Goal: Book appointment/travel/reservation

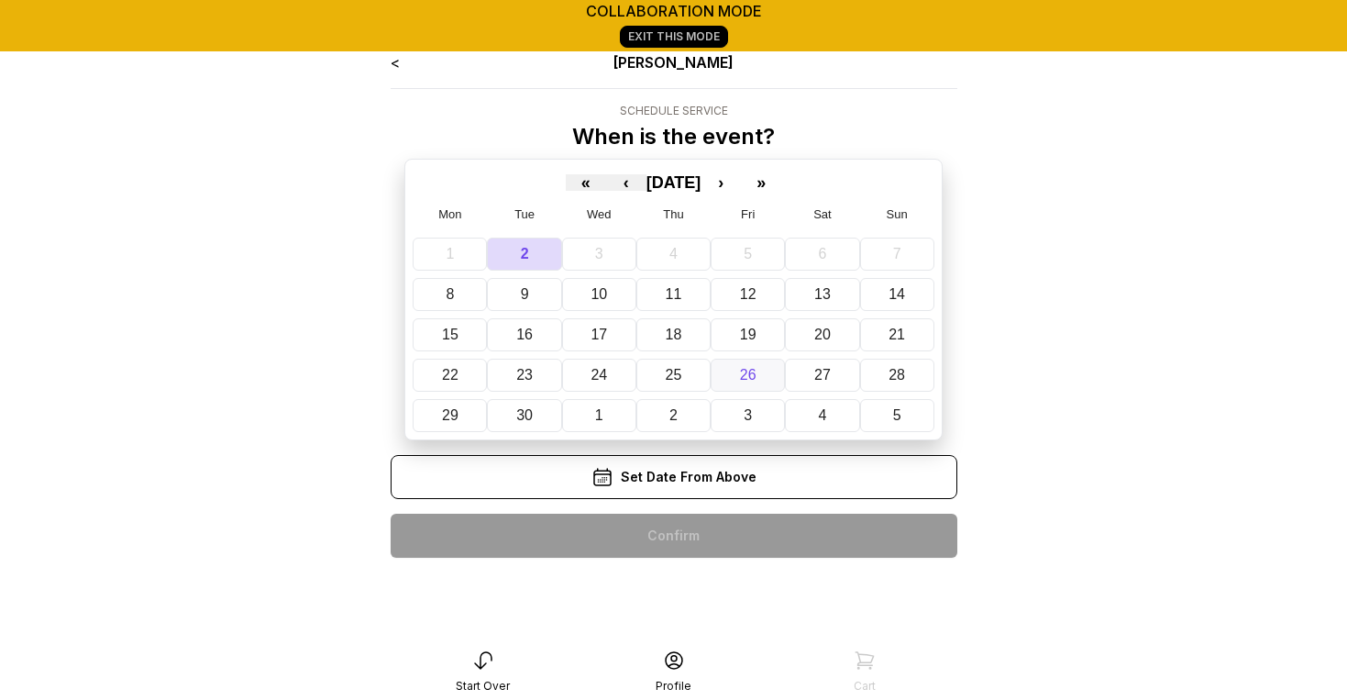
click at [757, 371] on button "26" at bounding box center [748, 374] width 74 height 33
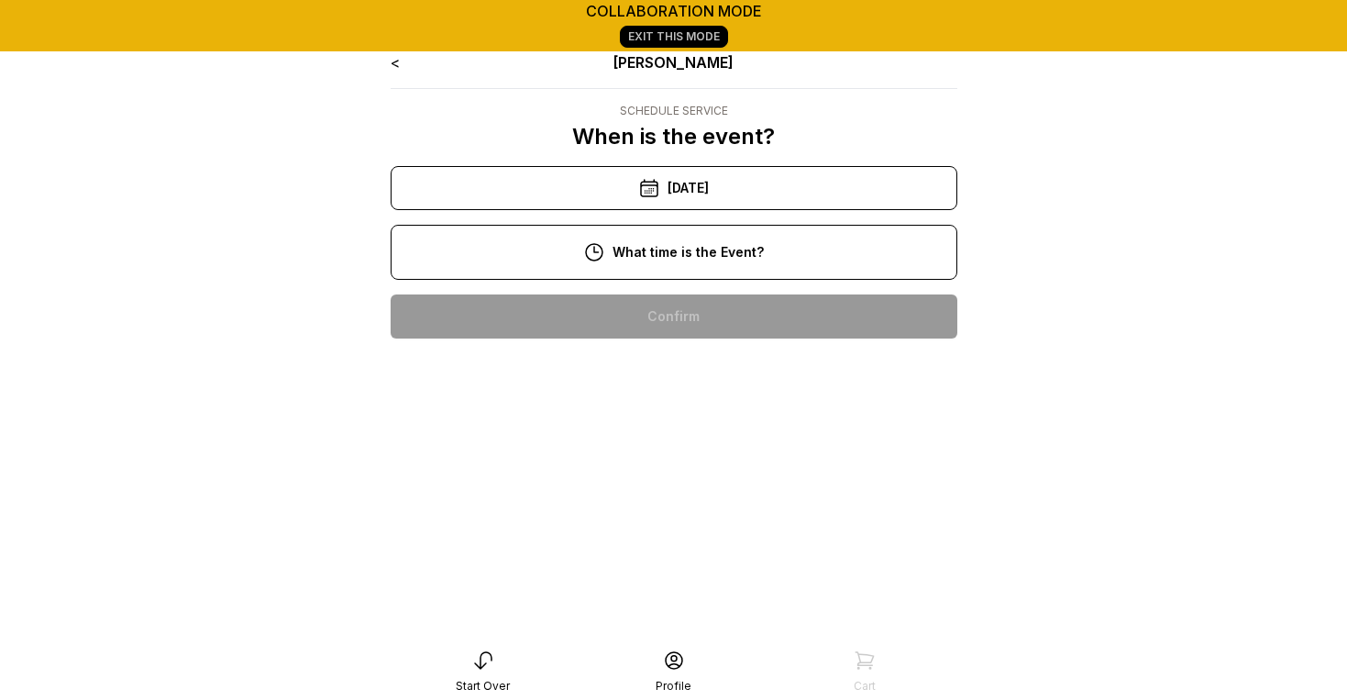
click at [721, 322] on div "1:00 pm" at bounding box center [673, 316] width 537 height 44
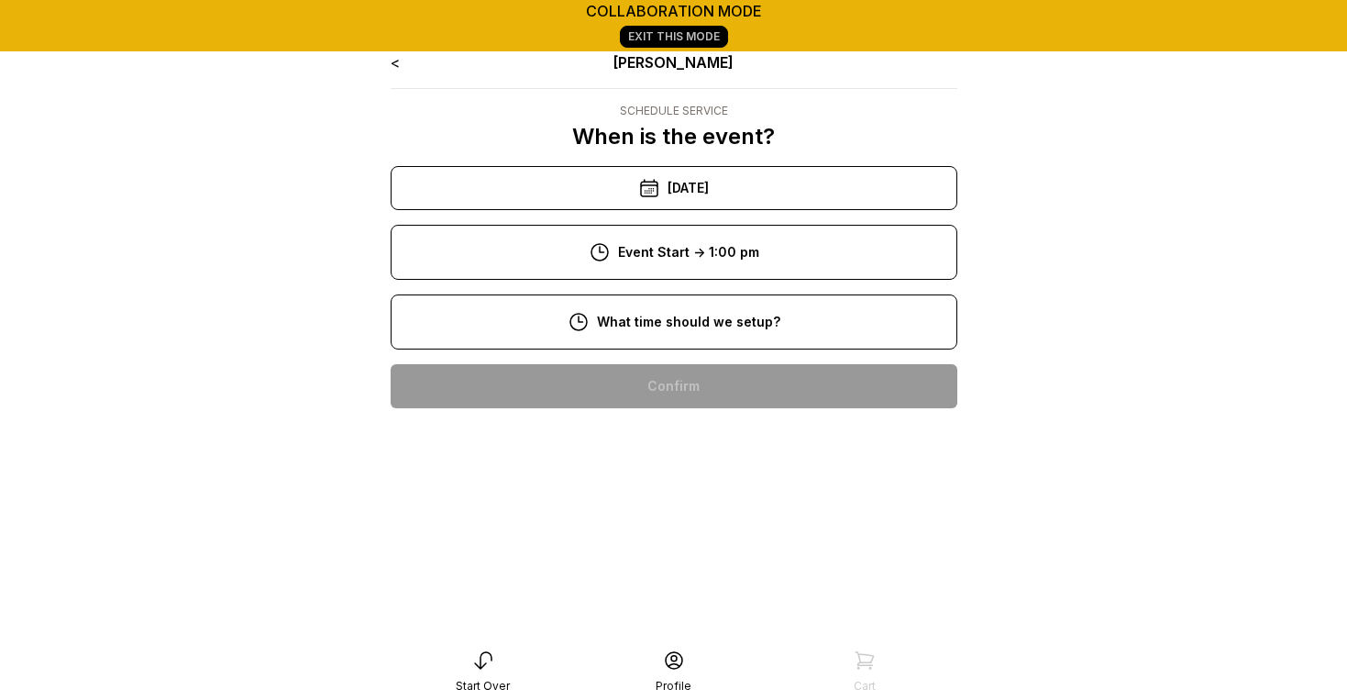
click at [721, 388] on div "8:00 am" at bounding box center [673, 386] width 537 height 44
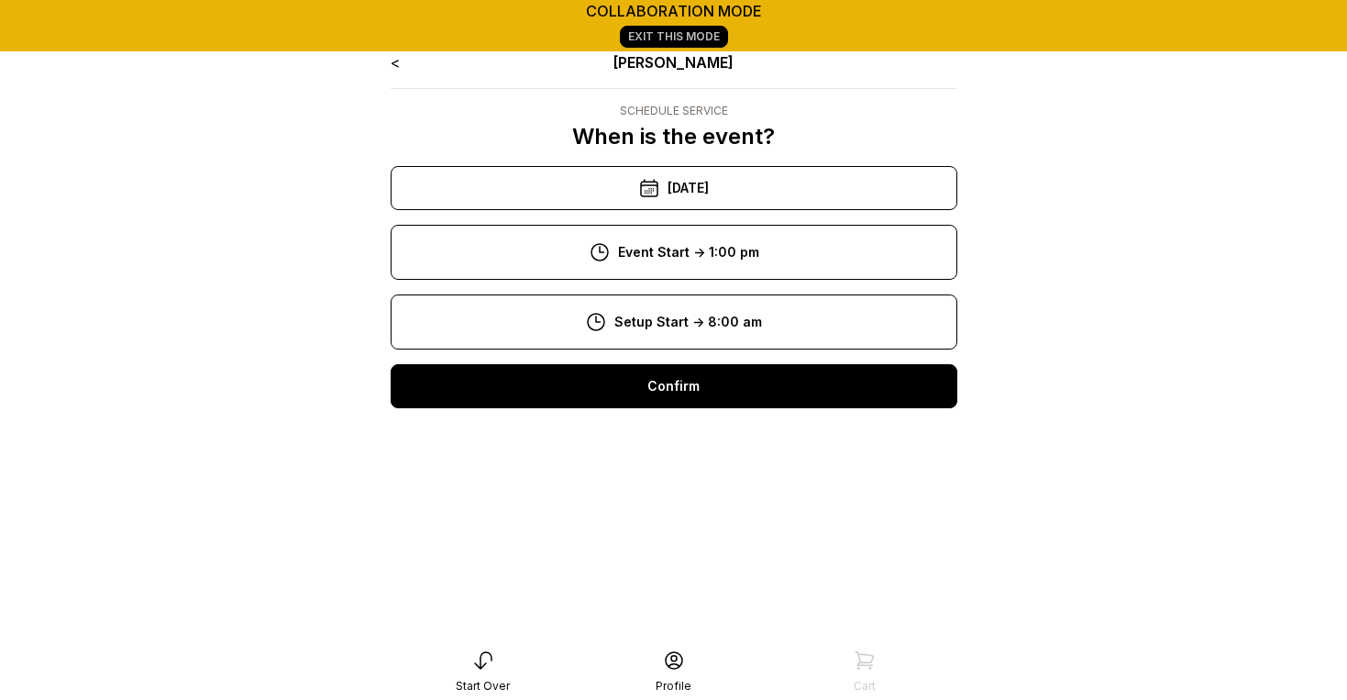
click at [721, 404] on div "Confirm" at bounding box center [674, 386] width 567 height 44
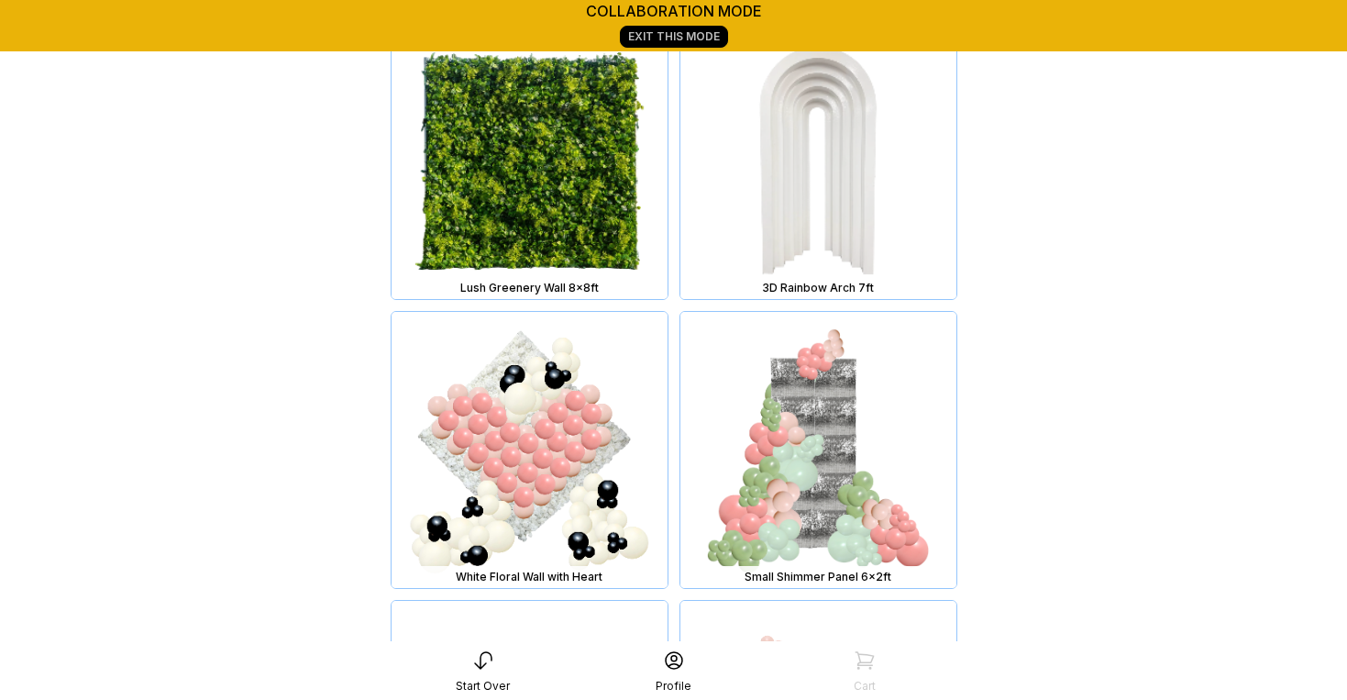
scroll to position [1097, 0]
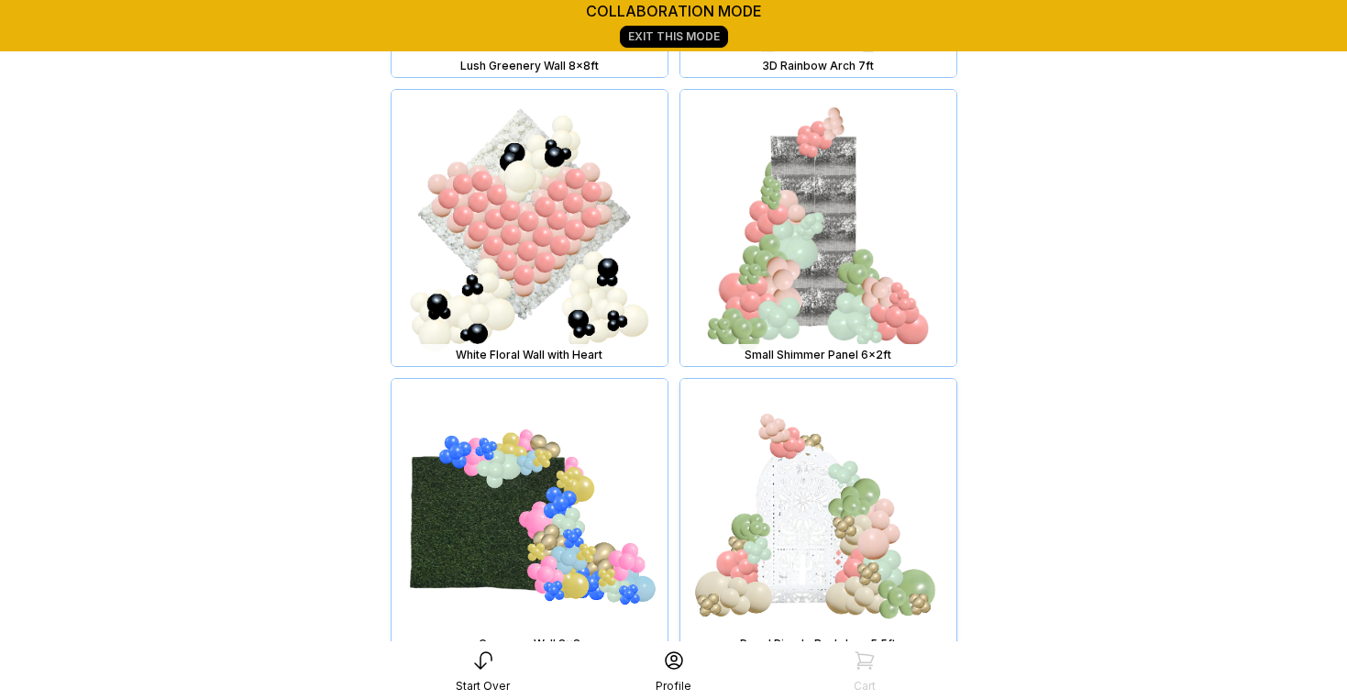
click at [817, 543] on img at bounding box center [818, 517] width 276 height 276
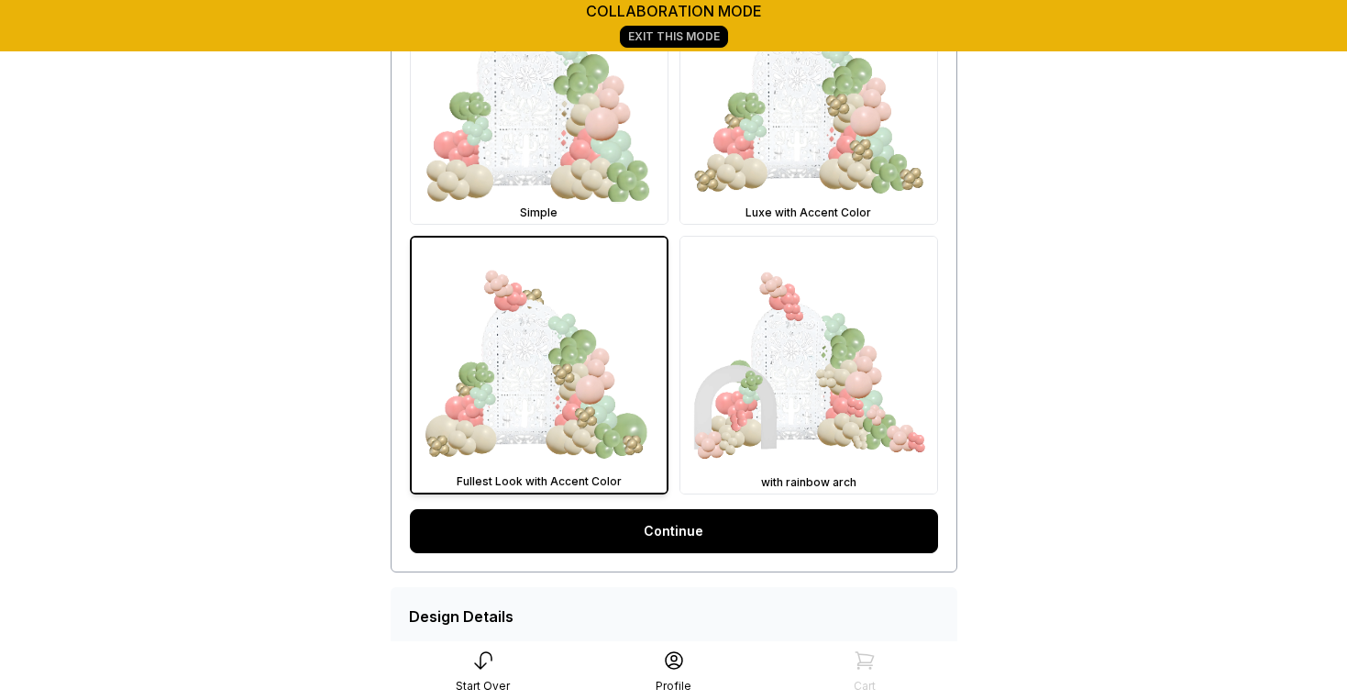
scroll to position [649, 0]
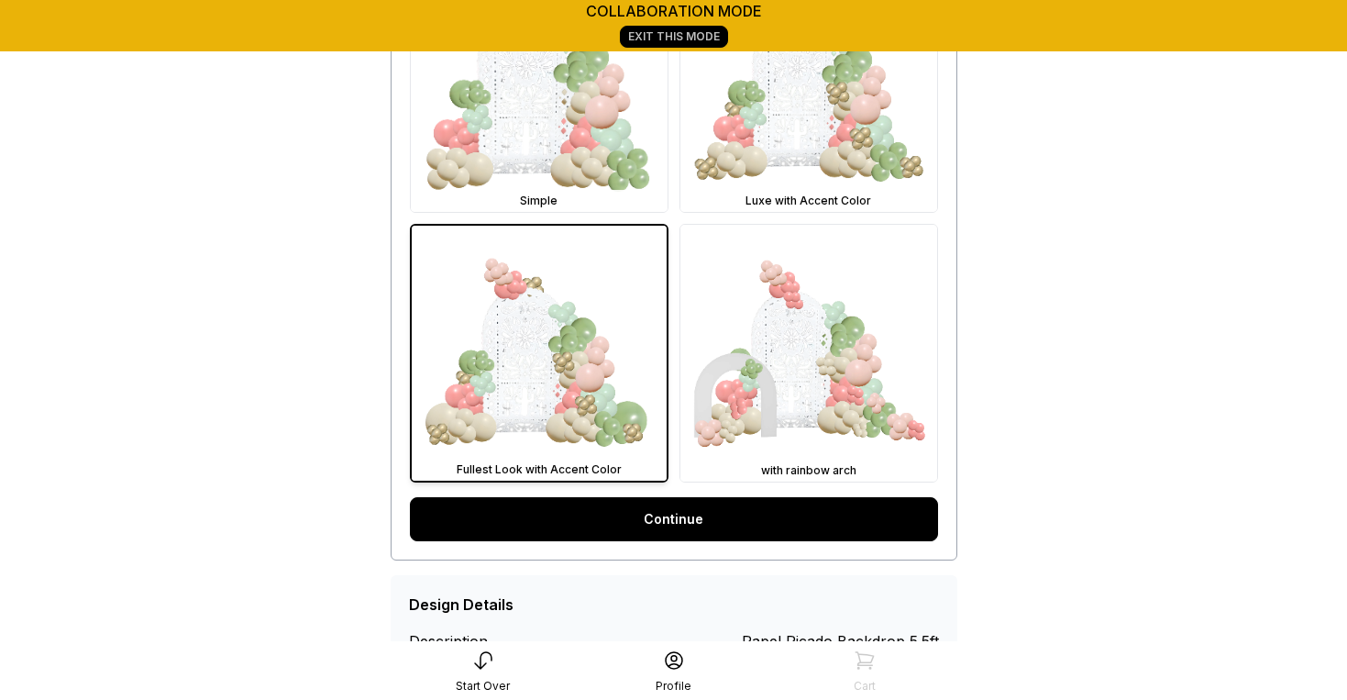
click at [805, 523] on link "Continue" at bounding box center [674, 519] width 528 height 44
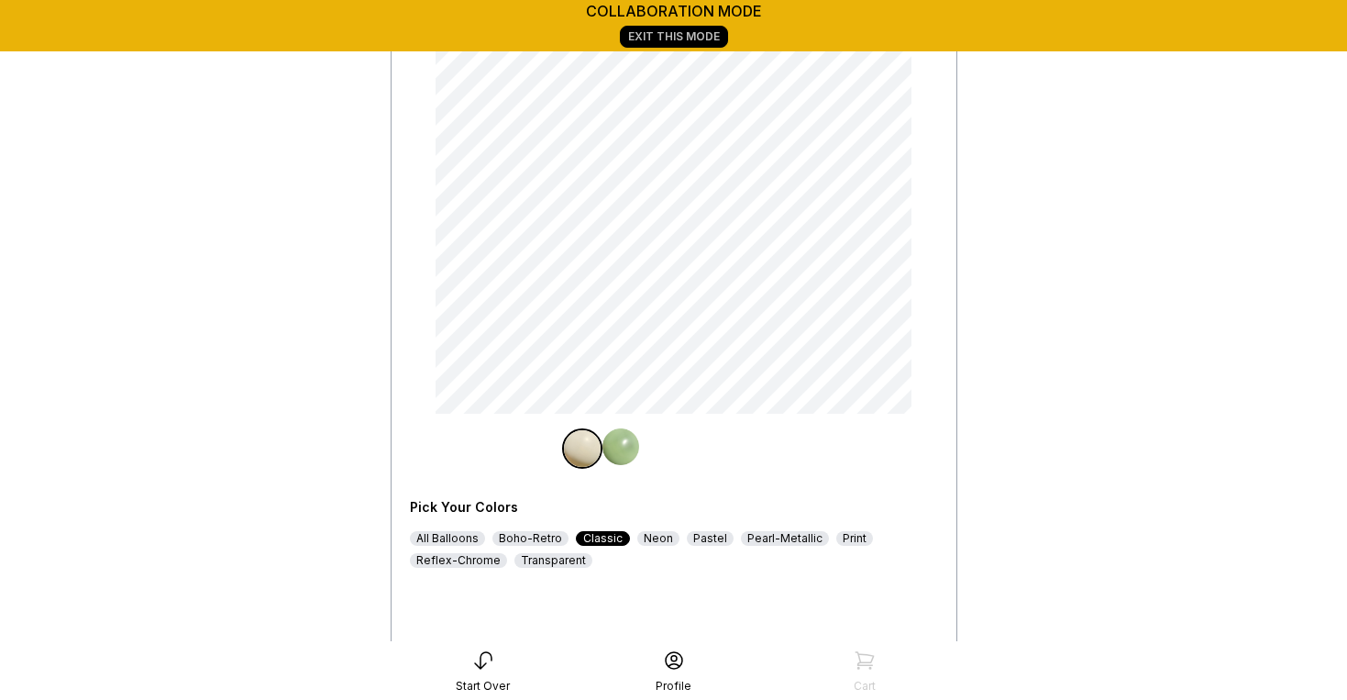
scroll to position [183, 0]
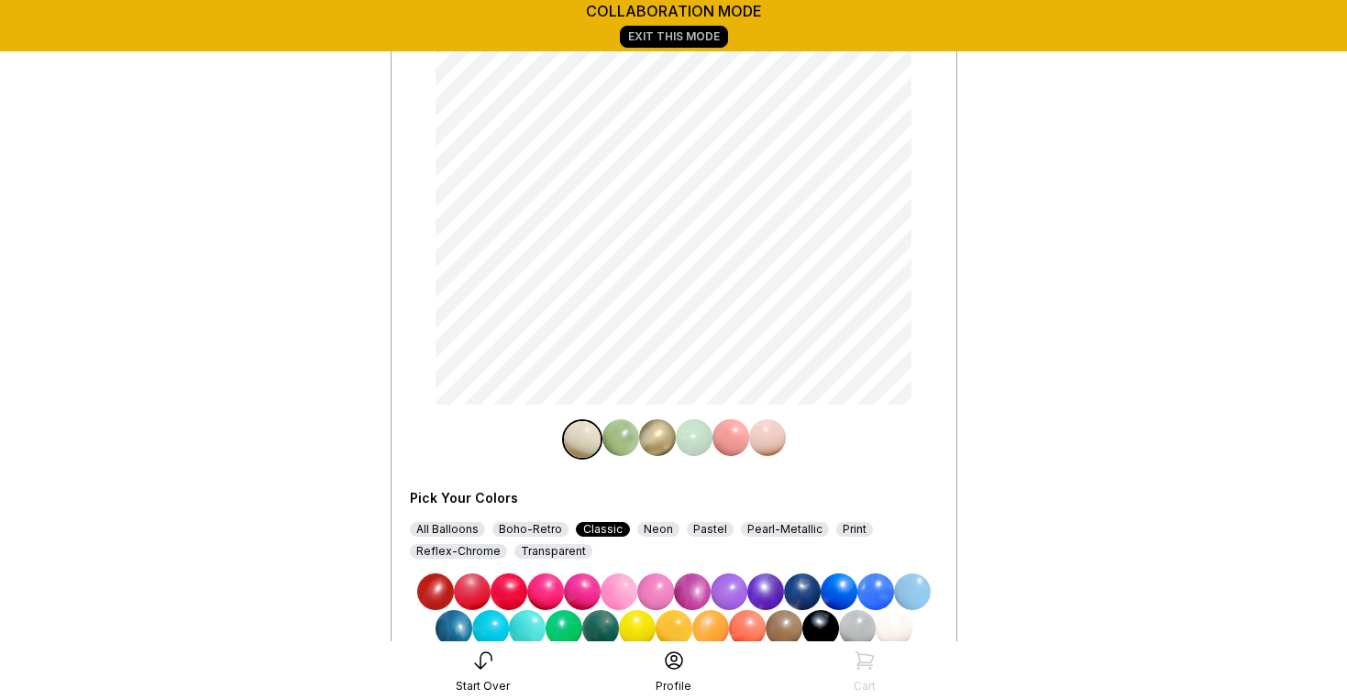
click at [708, 632] on img at bounding box center [710, 628] width 37 height 37
click at [625, 459] on div "Pick Your Colors All Balloons Boho-Retro Classic Neon Pastel Pearl-Metallic Pri…" at bounding box center [674, 532] width 528 height 227
click at [623, 439] on img at bounding box center [620, 437] width 37 height 37
click at [681, 626] on img at bounding box center [674, 628] width 37 height 37
click at [657, 440] on img at bounding box center [657, 437] width 37 height 37
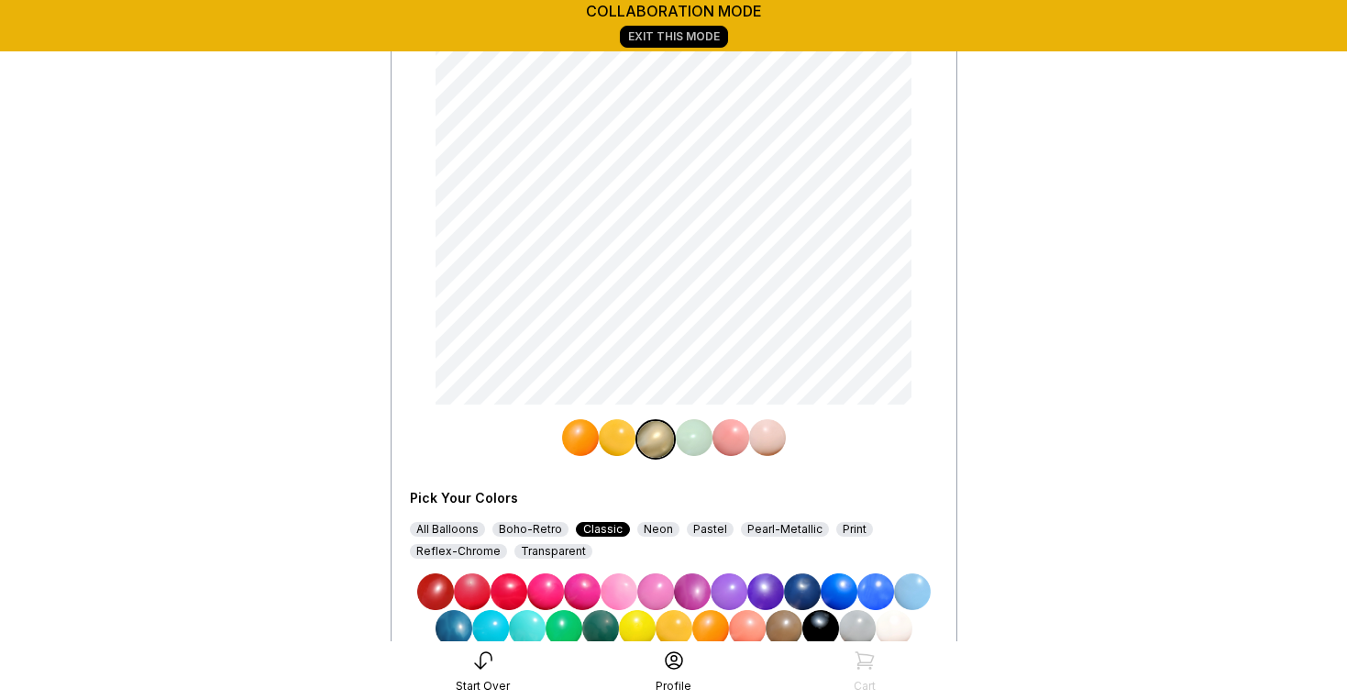
click at [748, 625] on img at bounding box center [747, 628] width 37 height 37
click at [697, 447] on img at bounding box center [694, 437] width 37 height 37
click at [731, 584] on img at bounding box center [729, 591] width 37 height 37
click at [733, 442] on img at bounding box center [730, 437] width 37 height 37
click at [696, 594] on img at bounding box center [692, 591] width 37 height 37
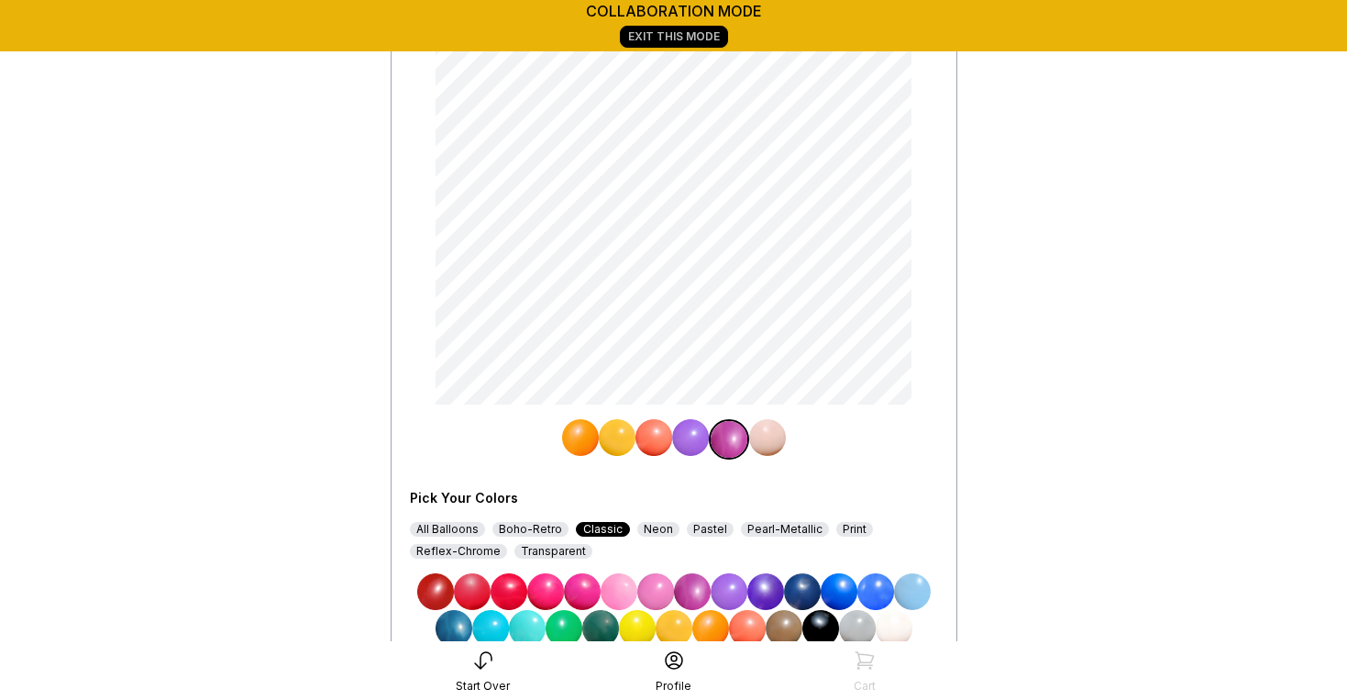
click at [760, 442] on img at bounding box center [767, 437] width 37 height 37
click at [660, 587] on img at bounding box center [655, 591] width 37 height 37
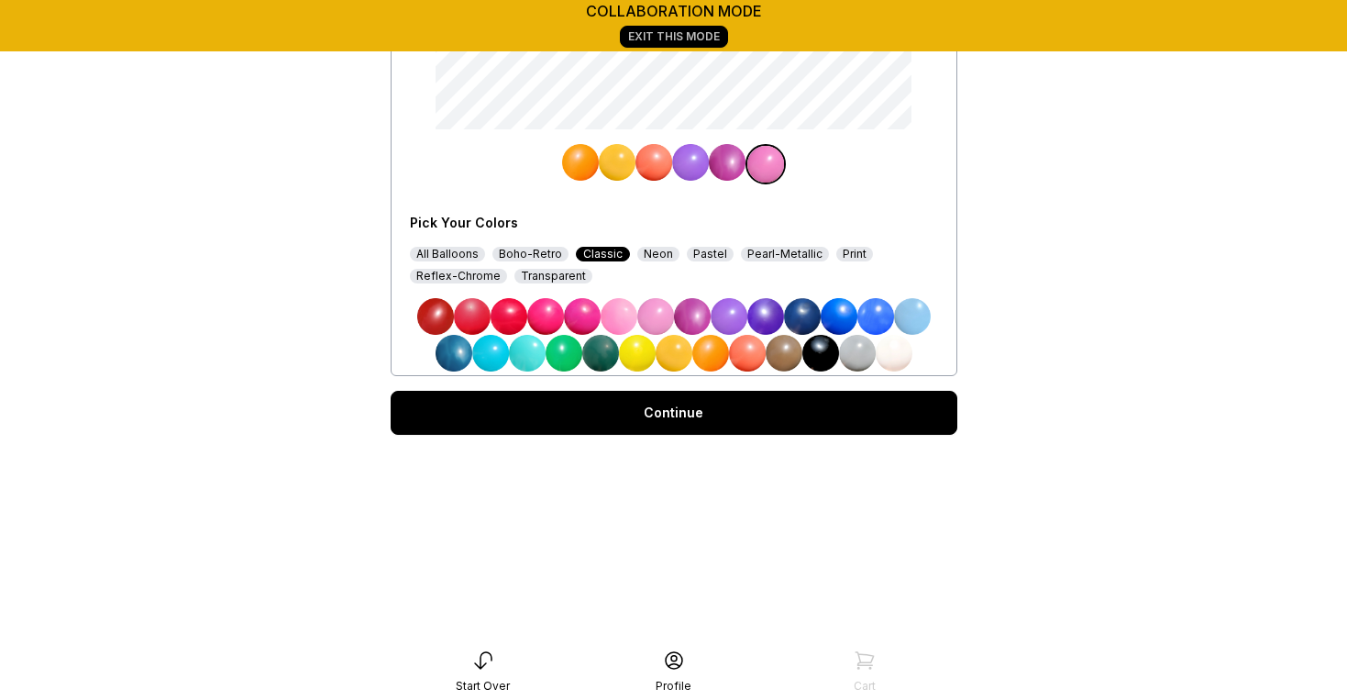
scroll to position [498, 0]
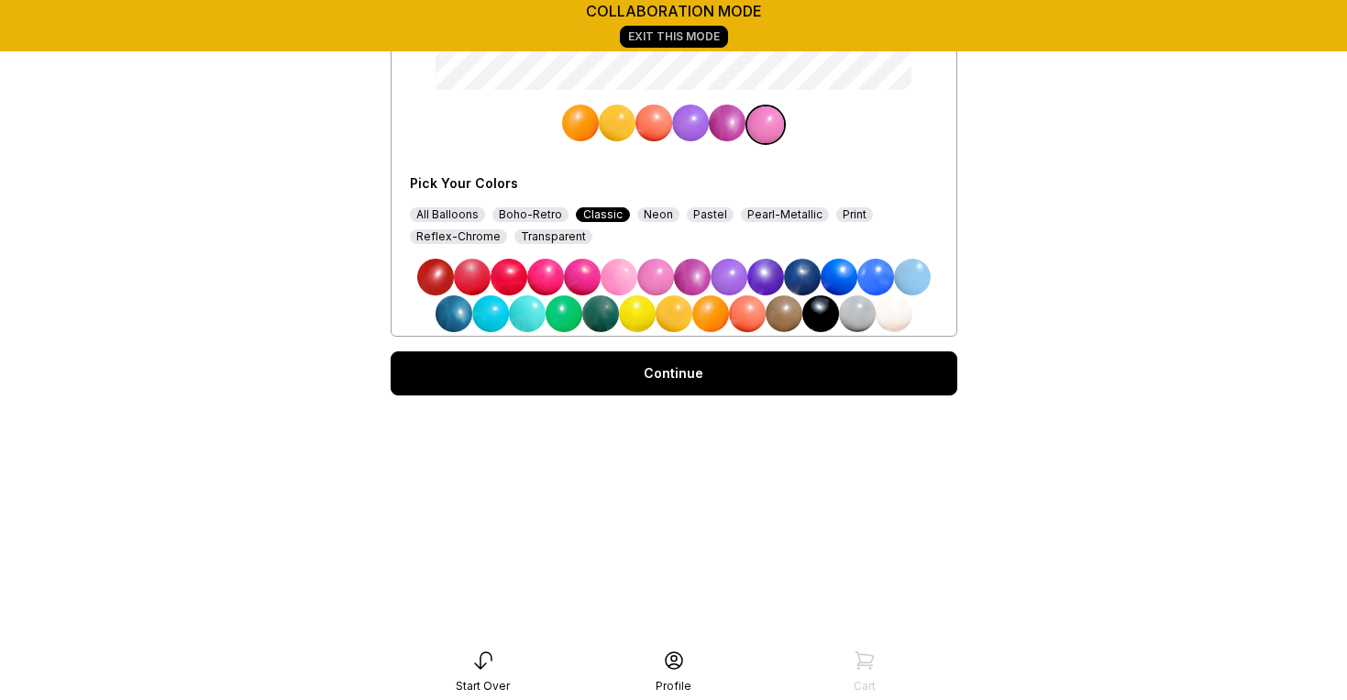
click at [689, 379] on div "Continue" at bounding box center [674, 373] width 567 height 44
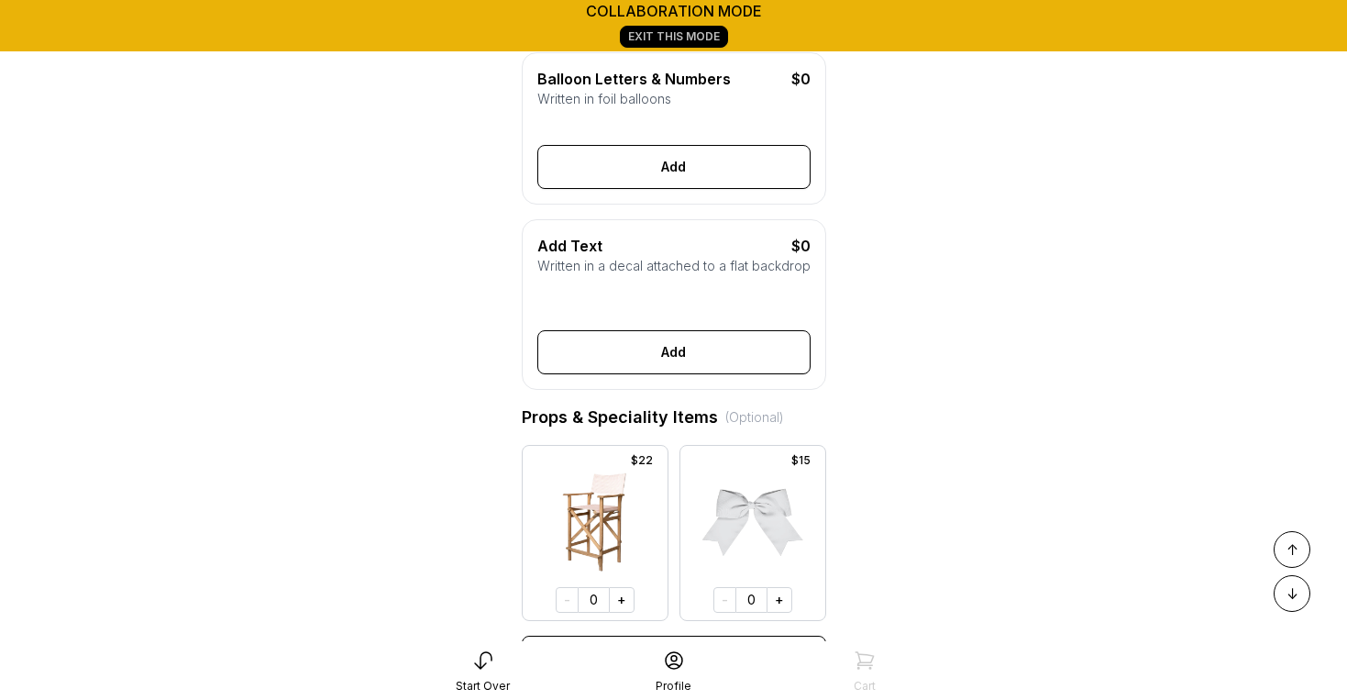
scroll to position [596, 0]
click at [777, 592] on button "+" at bounding box center [779, 599] width 26 height 26
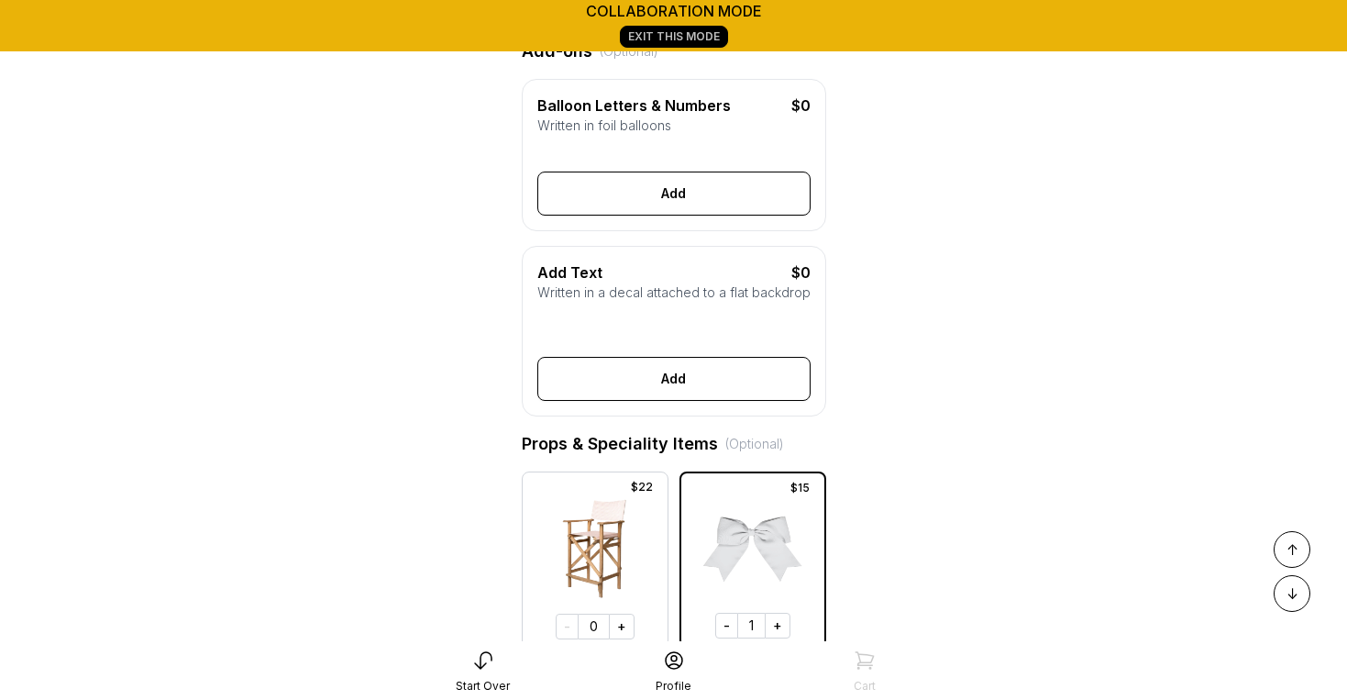
scroll to position [629, 0]
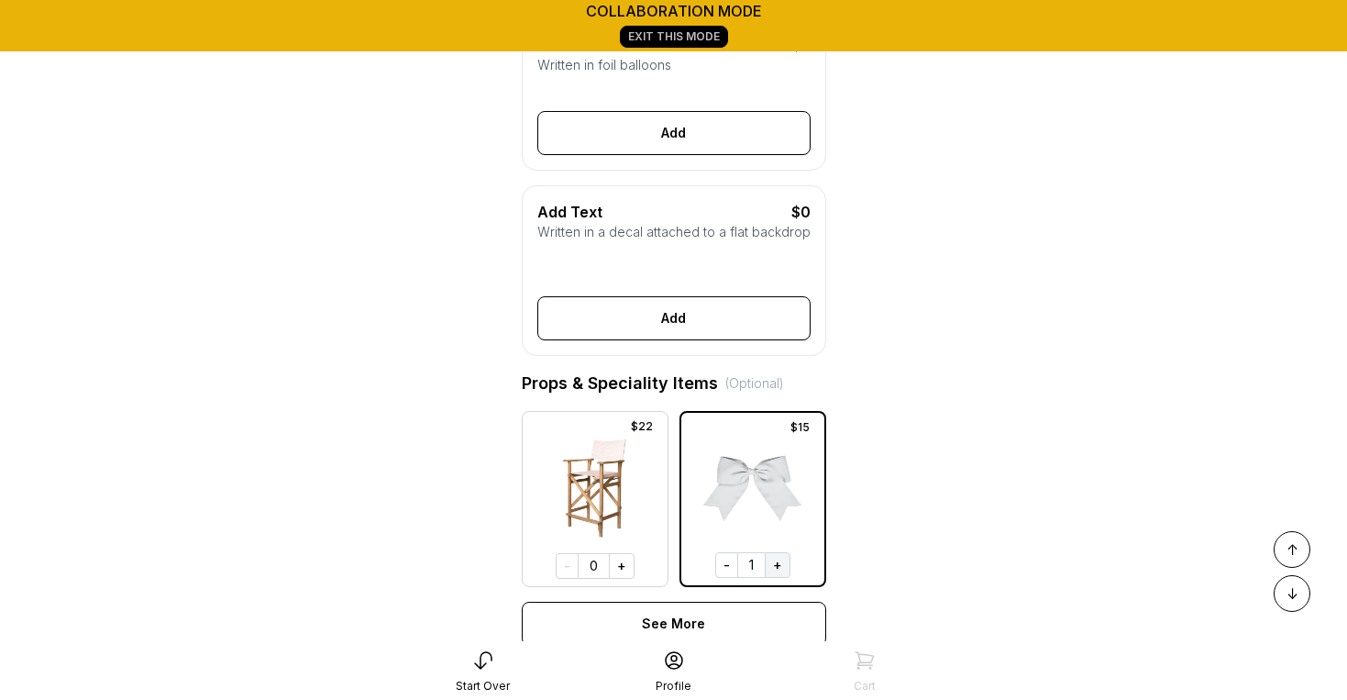
click at [778, 563] on button "+" at bounding box center [778, 565] width 26 height 26
click at [778, 563] on button "+" at bounding box center [779, 565] width 26 height 26
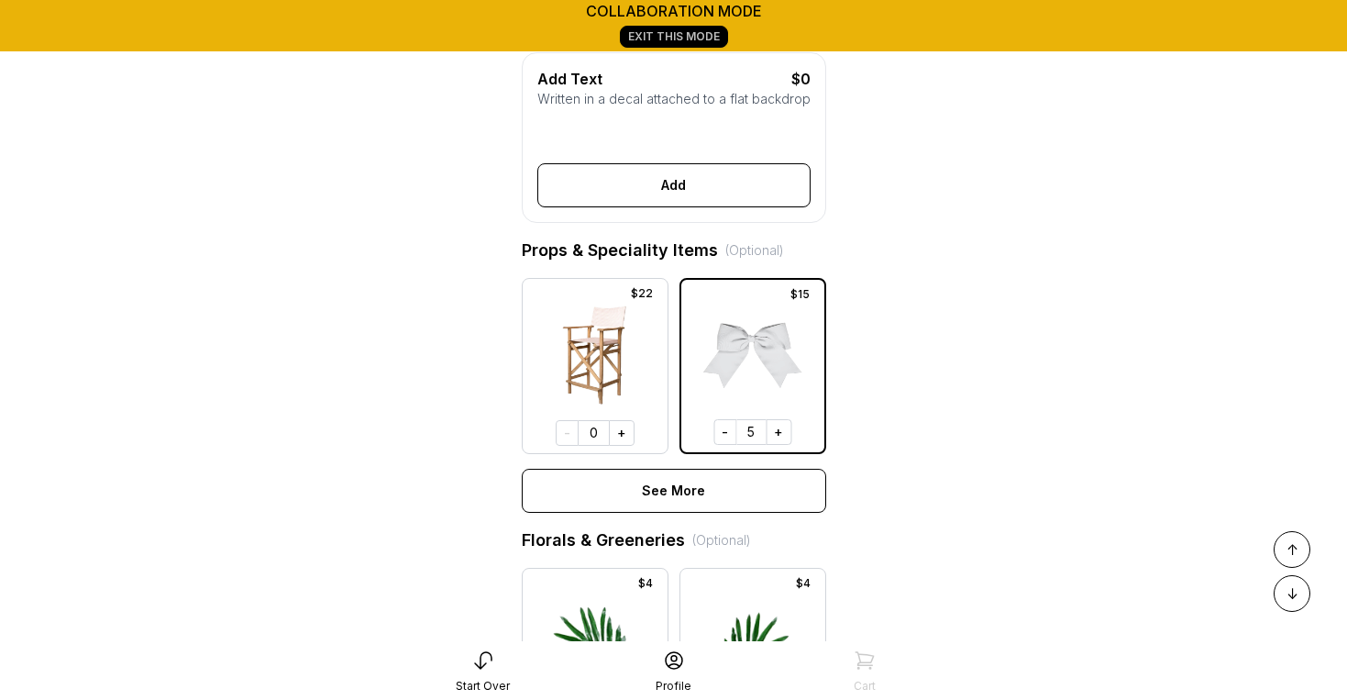
scroll to position [1646, 0]
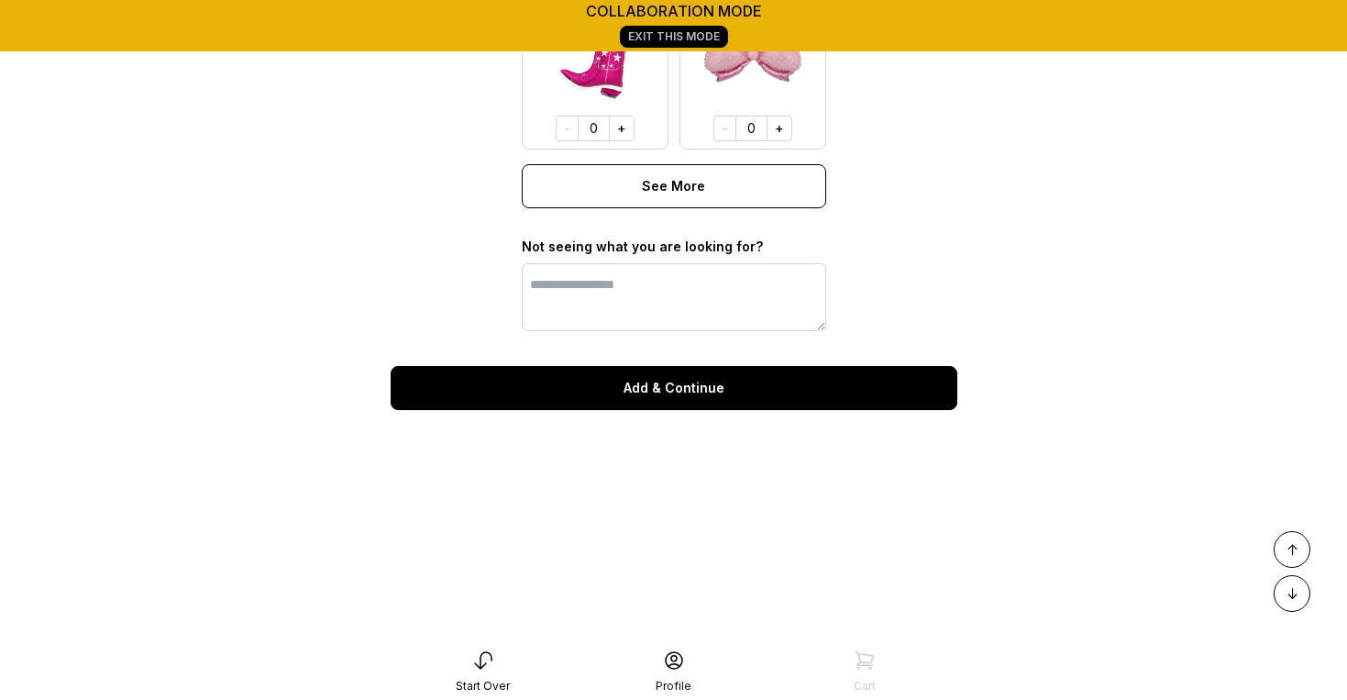
click at [681, 379] on button "Add & Continue" at bounding box center [674, 388] width 567 height 44
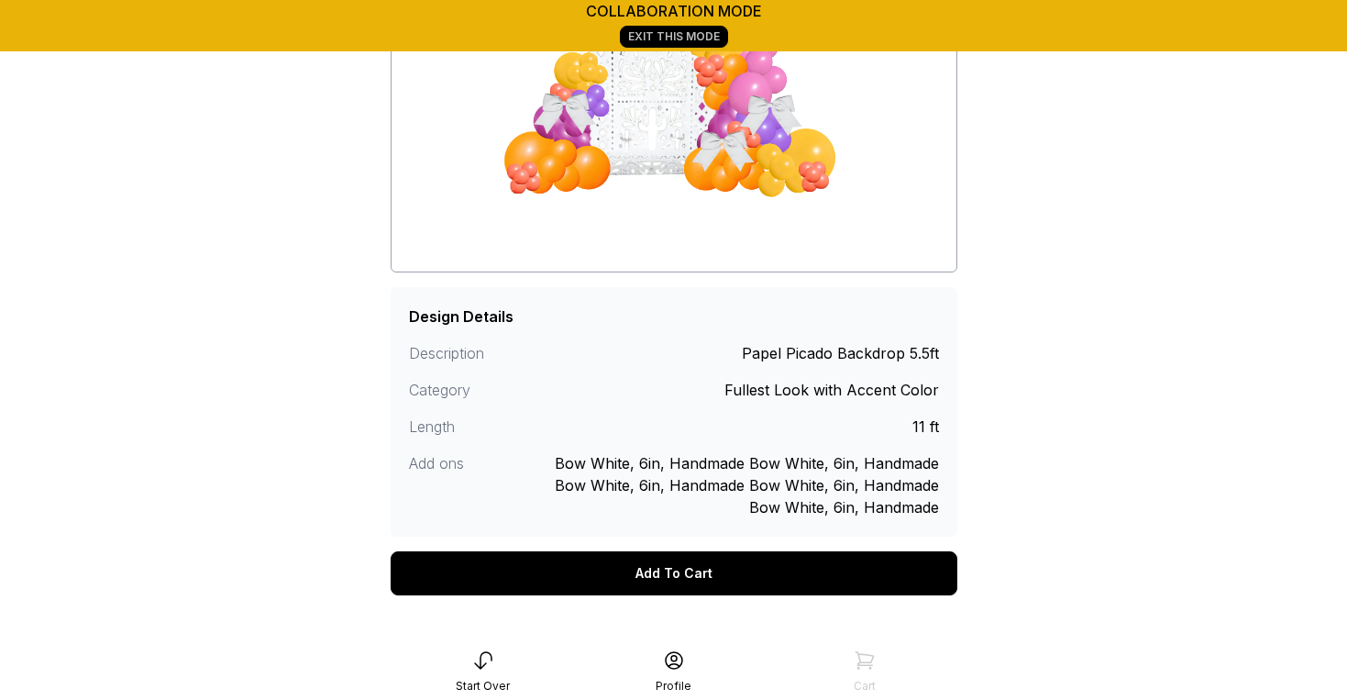
scroll to position [340, 0]
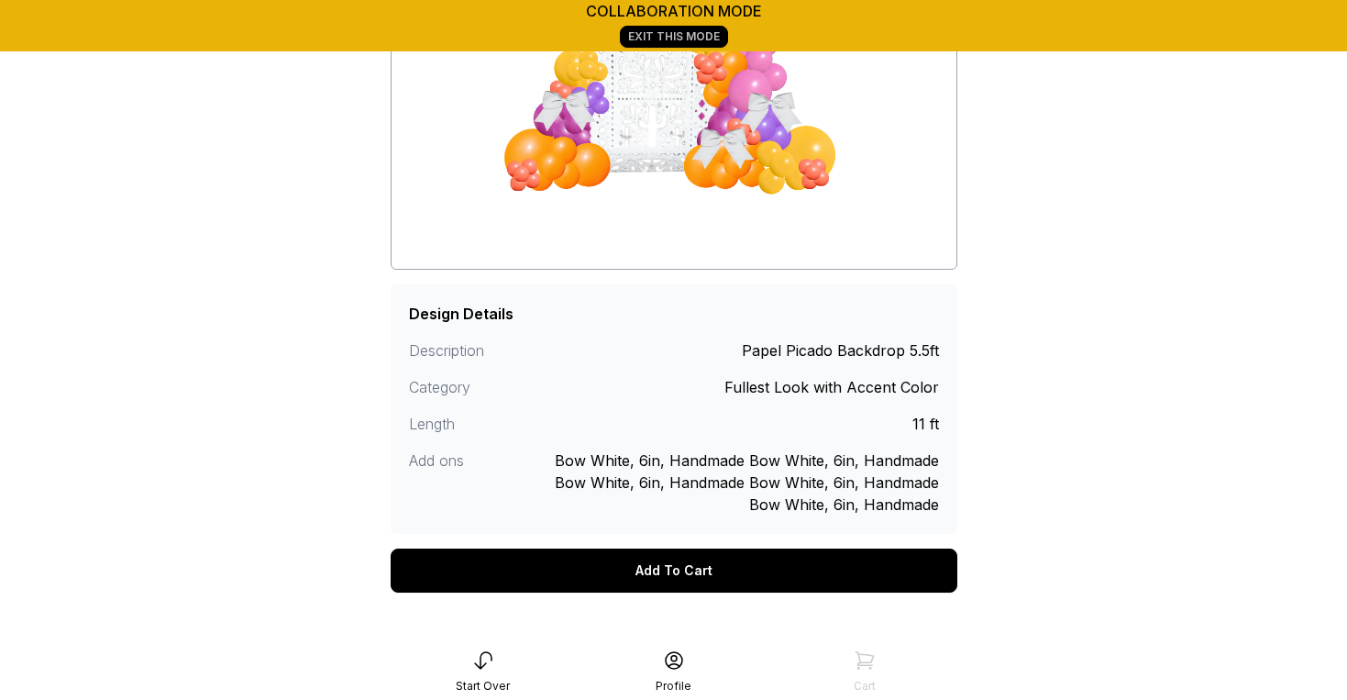
click at [712, 578] on div "Add To Cart" at bounding box center [674, 570] width 567 height 44
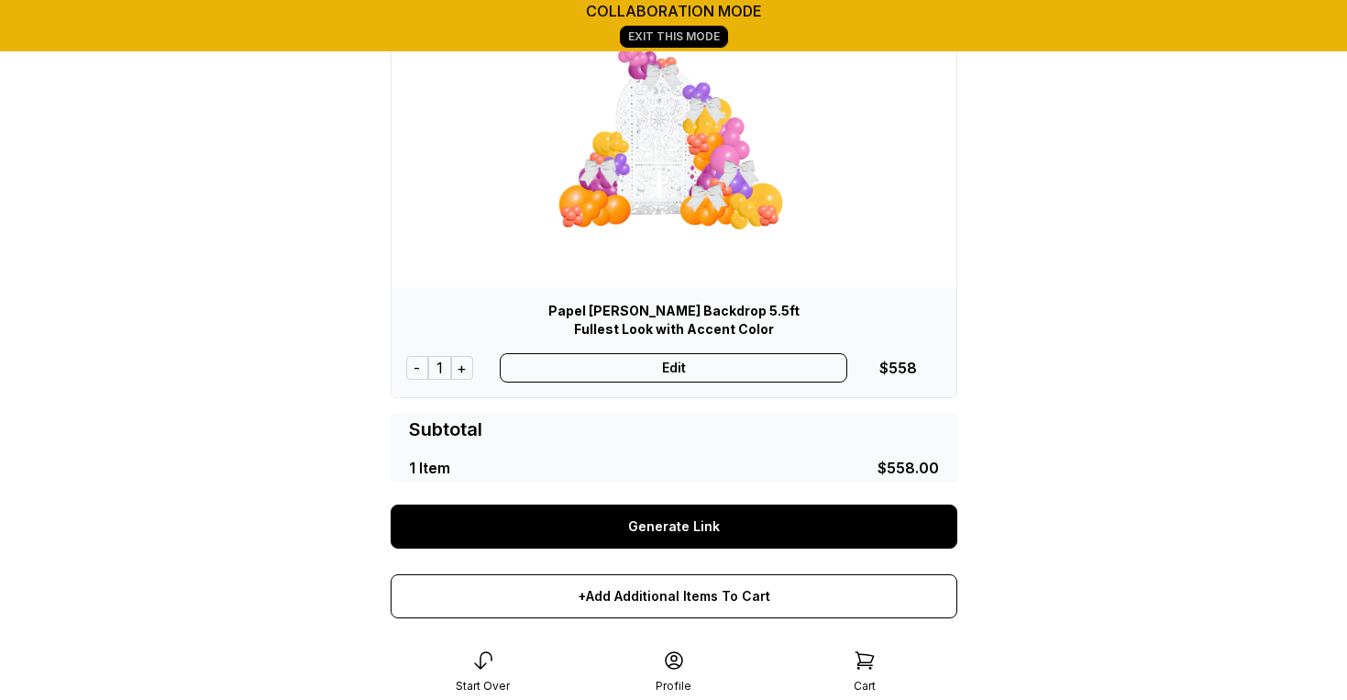
scroll to position [270, 0]
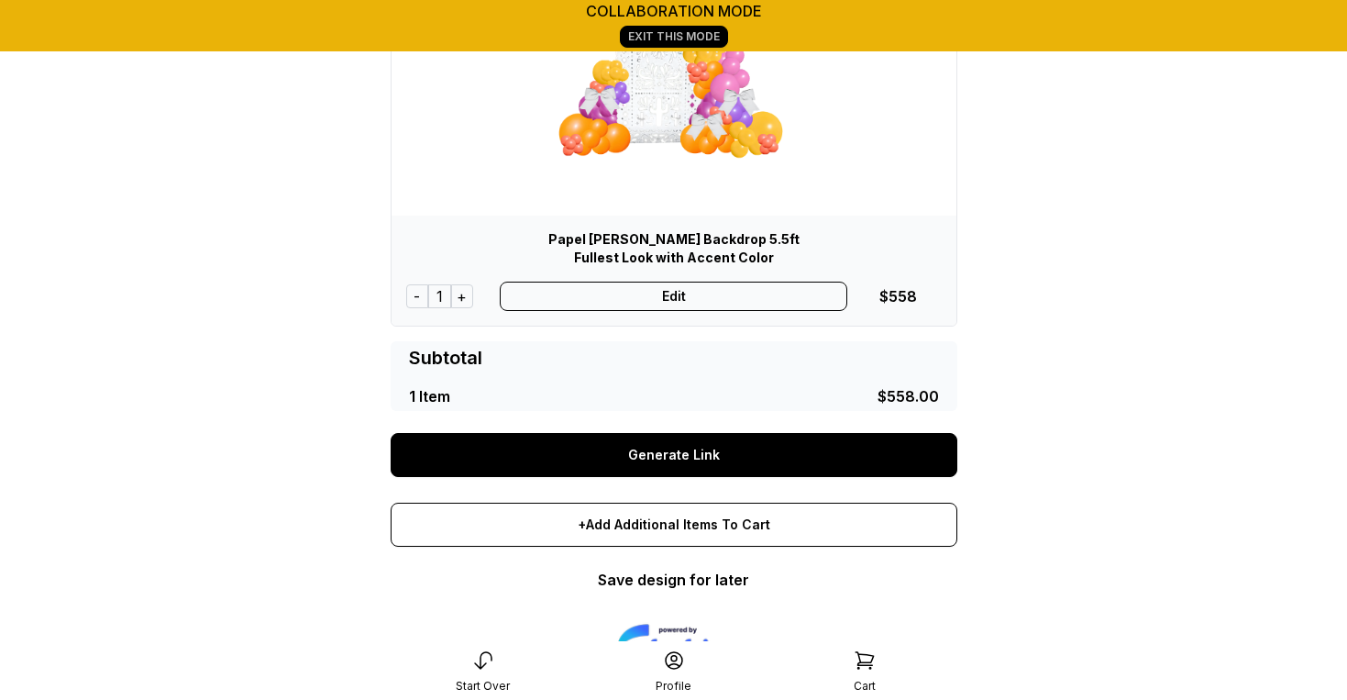
click at [710, 453] on link "Generate Link" at bounding box center [674, 455] width 567 height 44
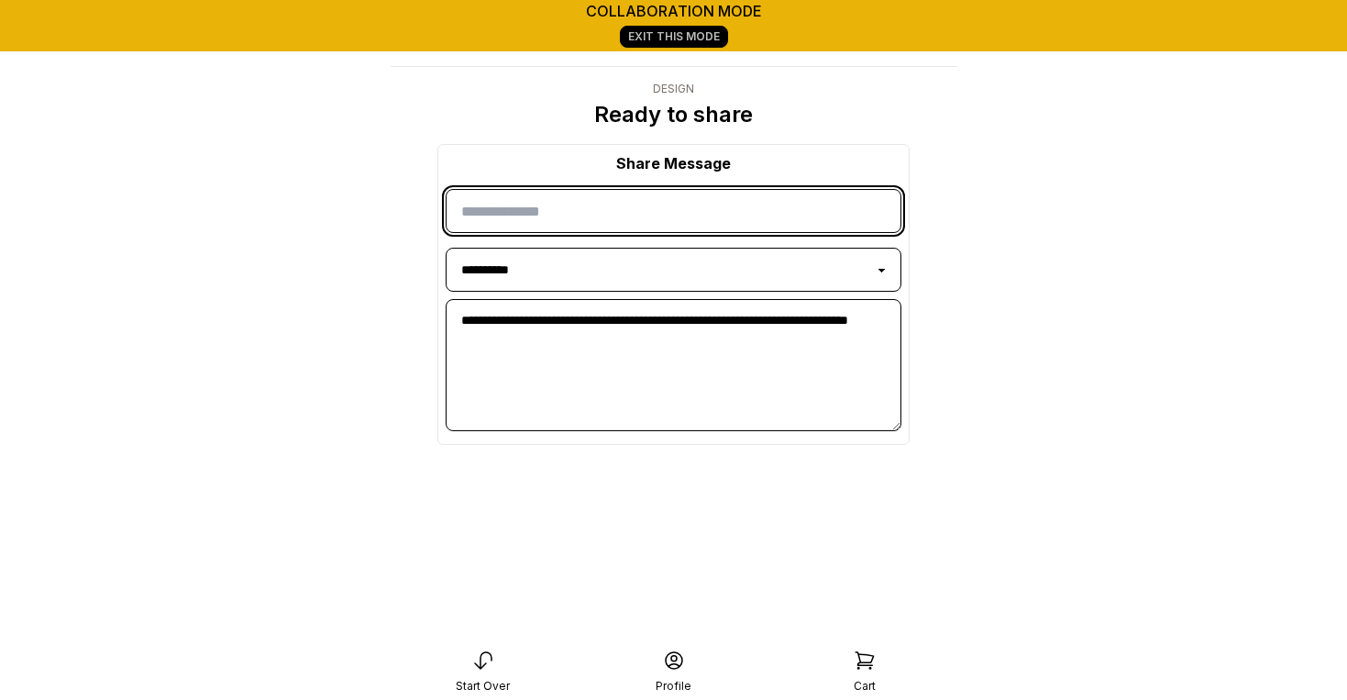
click at [565, 210] on input "input" at bounding box center [674, 211] width 456 height 44
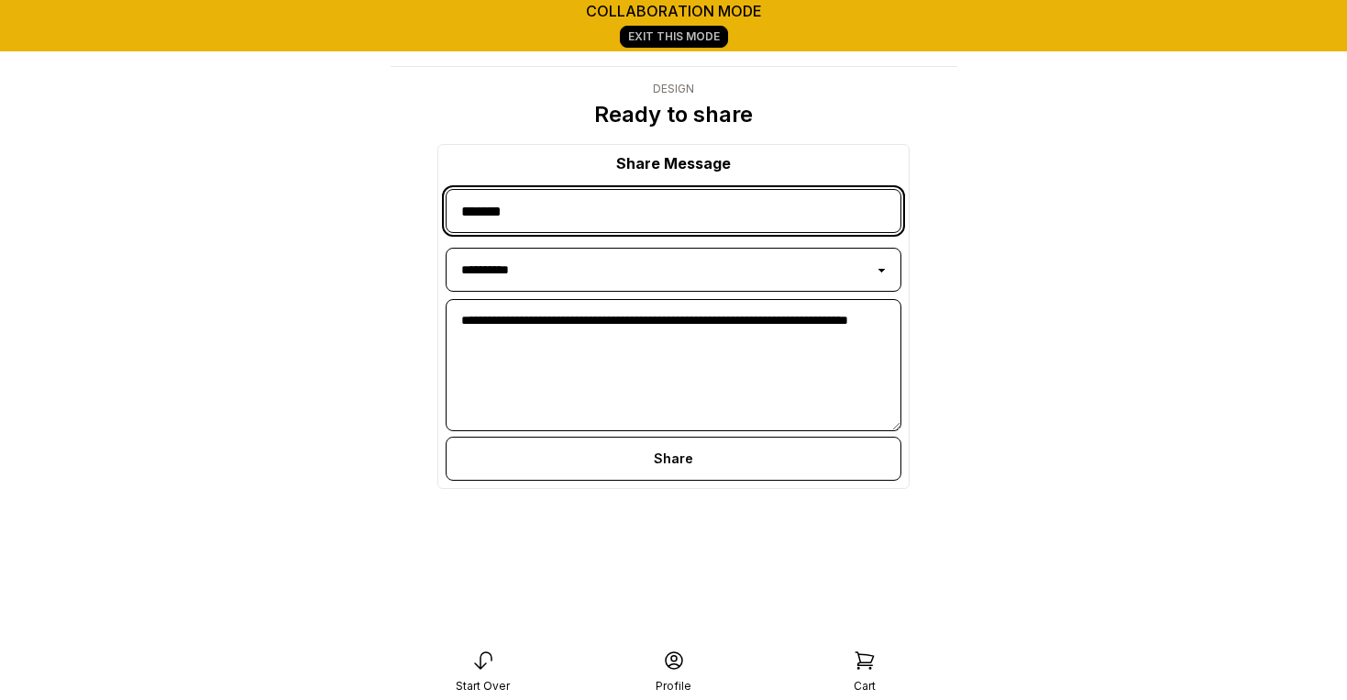
type input "******"
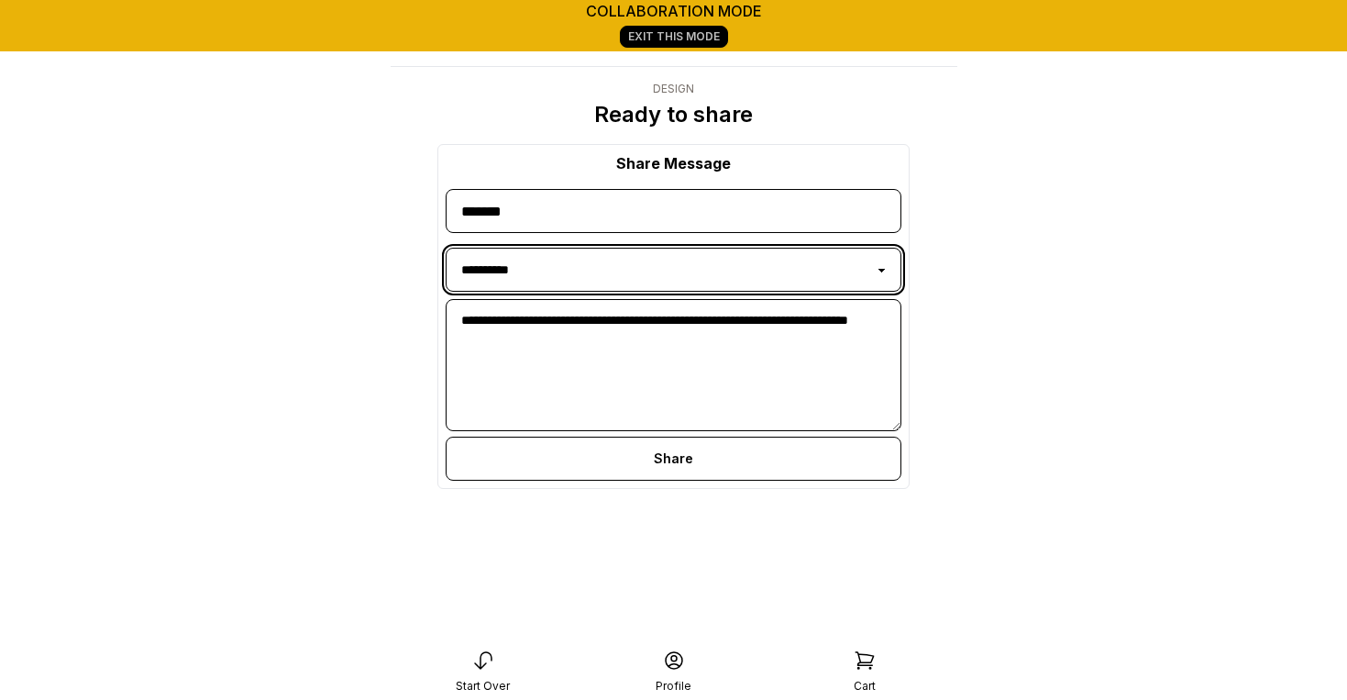
click at [557, 291] on select "**********" at bounding box center [674, 270] width 456 height 44
select select "**********"
click at [446, 248] on select "**********" at bounding box center [674, 270] width 456 height 44
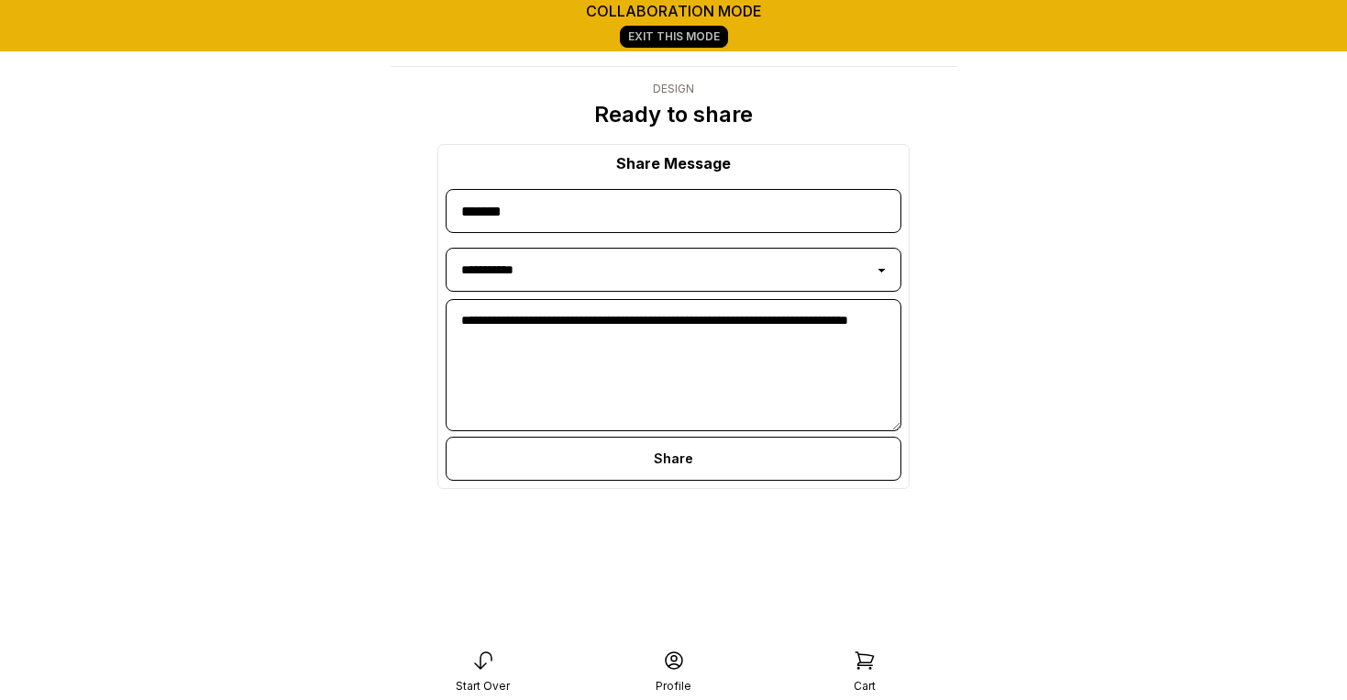
click at [667, 464] on div "Share" at bounding box center [674, 458] width 456 height 44
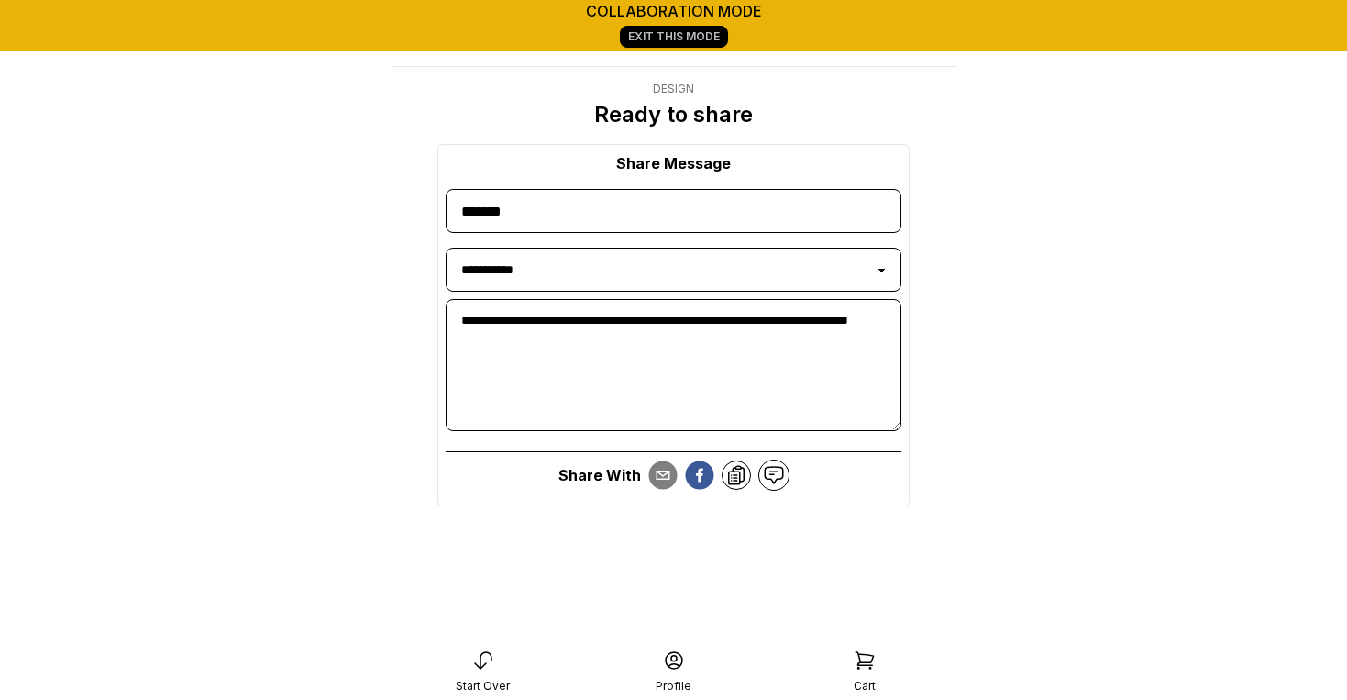
click at [735, 479] on icon at bounding box center [736, 475] width 22 height 22
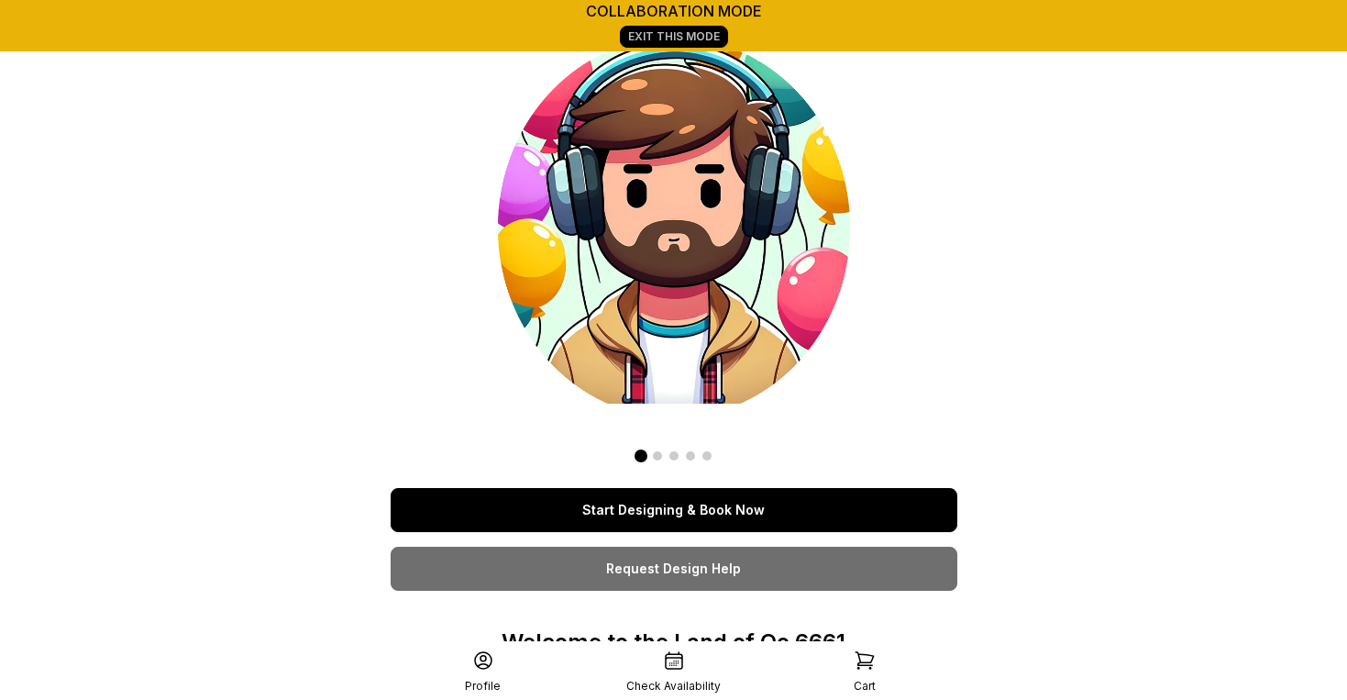
click at [671, 30] on link "Exit This Mode" at bounding box center [674, 37] width 108 height 22
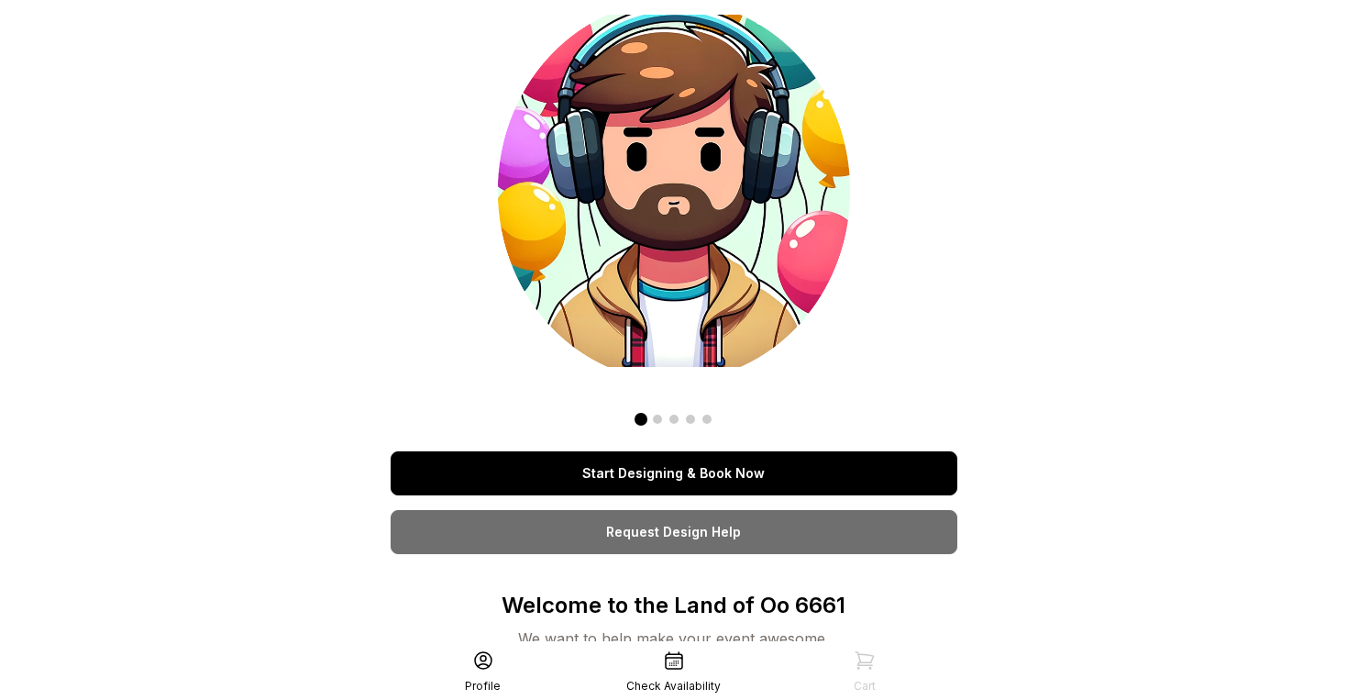
click at [713, 468] on link "Start Designing & Book Now" at bounding box center [674, 473] width 567 height 44
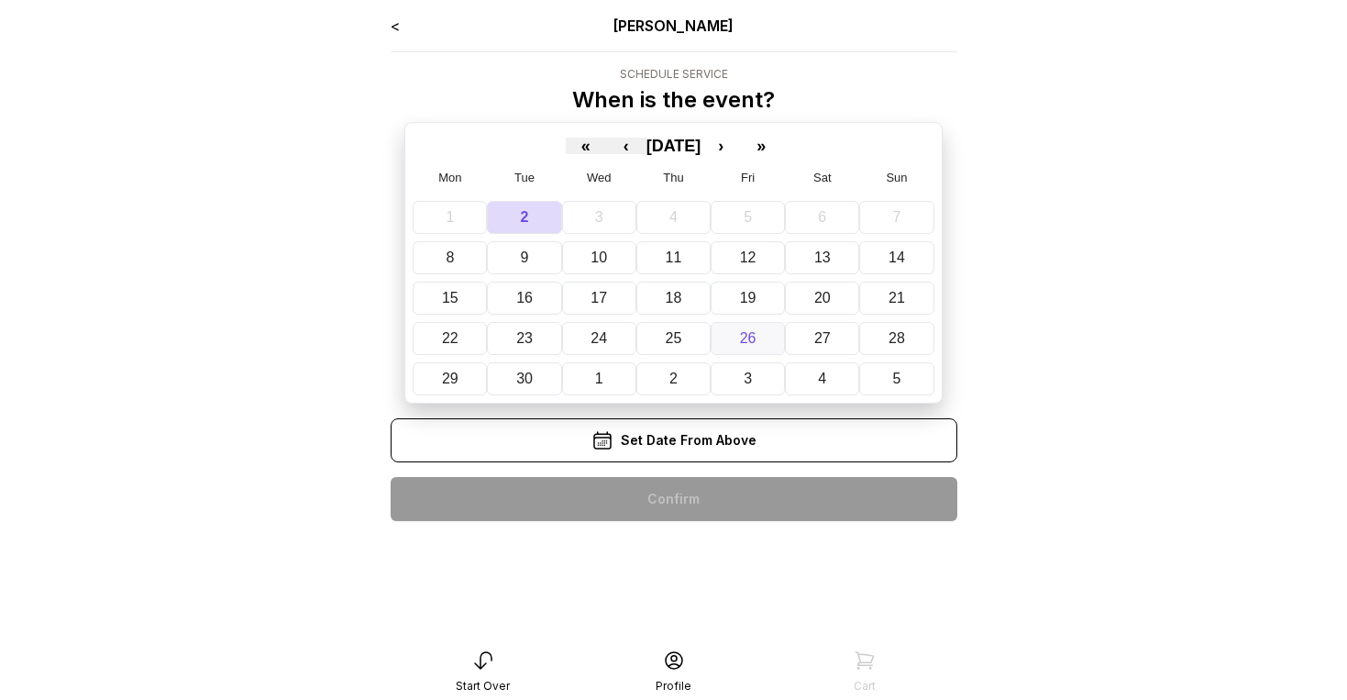
click at [745, 331] on abbr "26" at bounding box center [748, 338] width 17 height 16
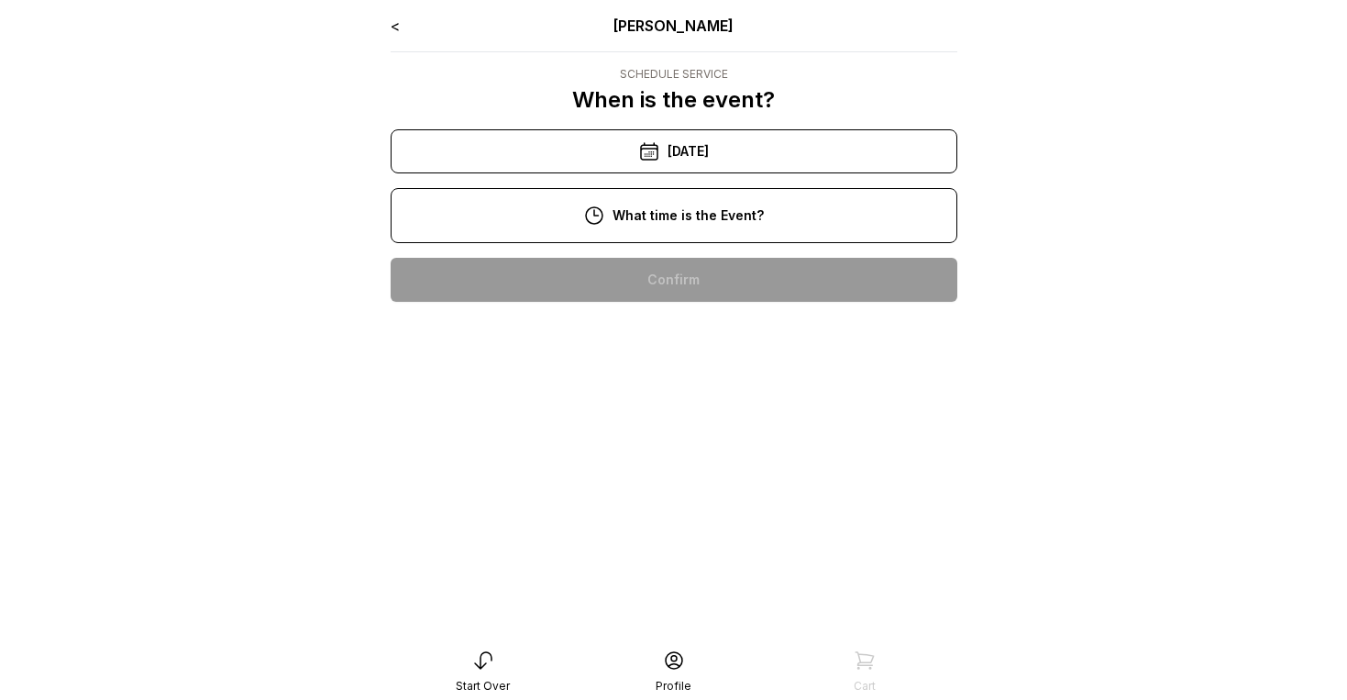
click at [722, 329] on div "2:00 pm" at bounding box center [673, 338] width 537 height 44
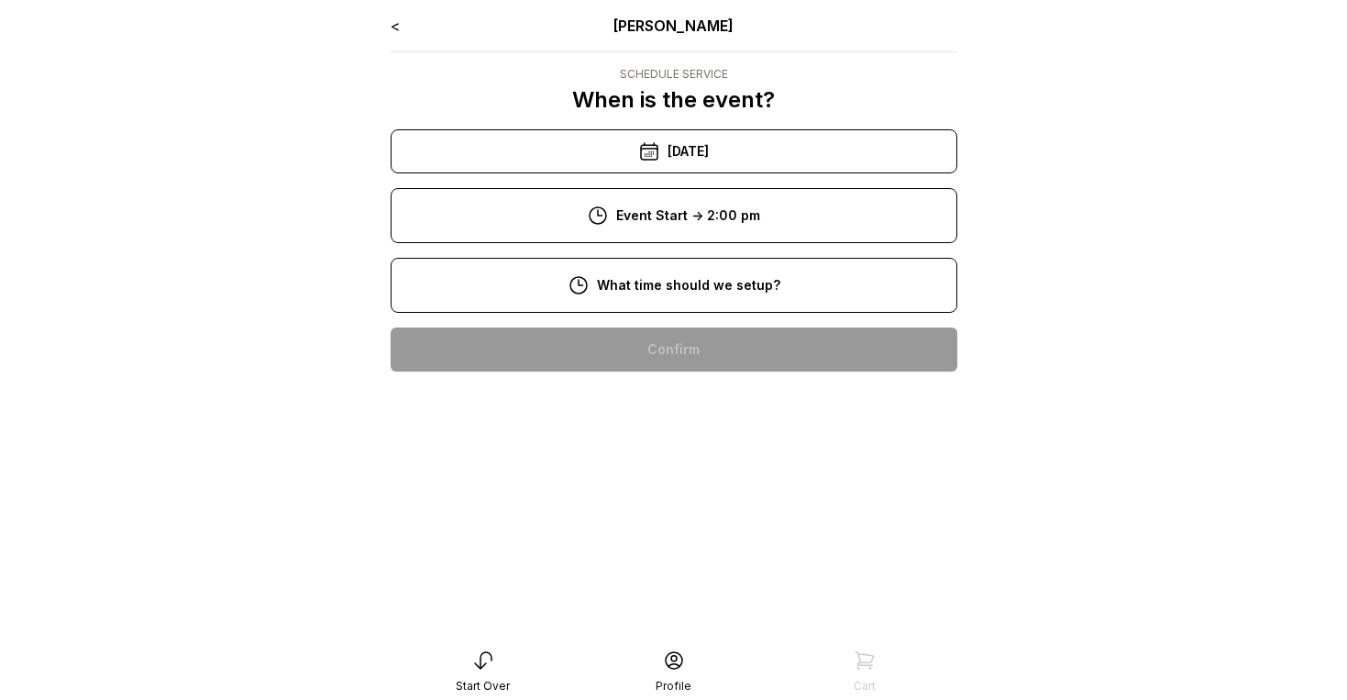
click at [714, 405] on div "12:00 pm" at bounding box center [673, 408] width 537 height 44
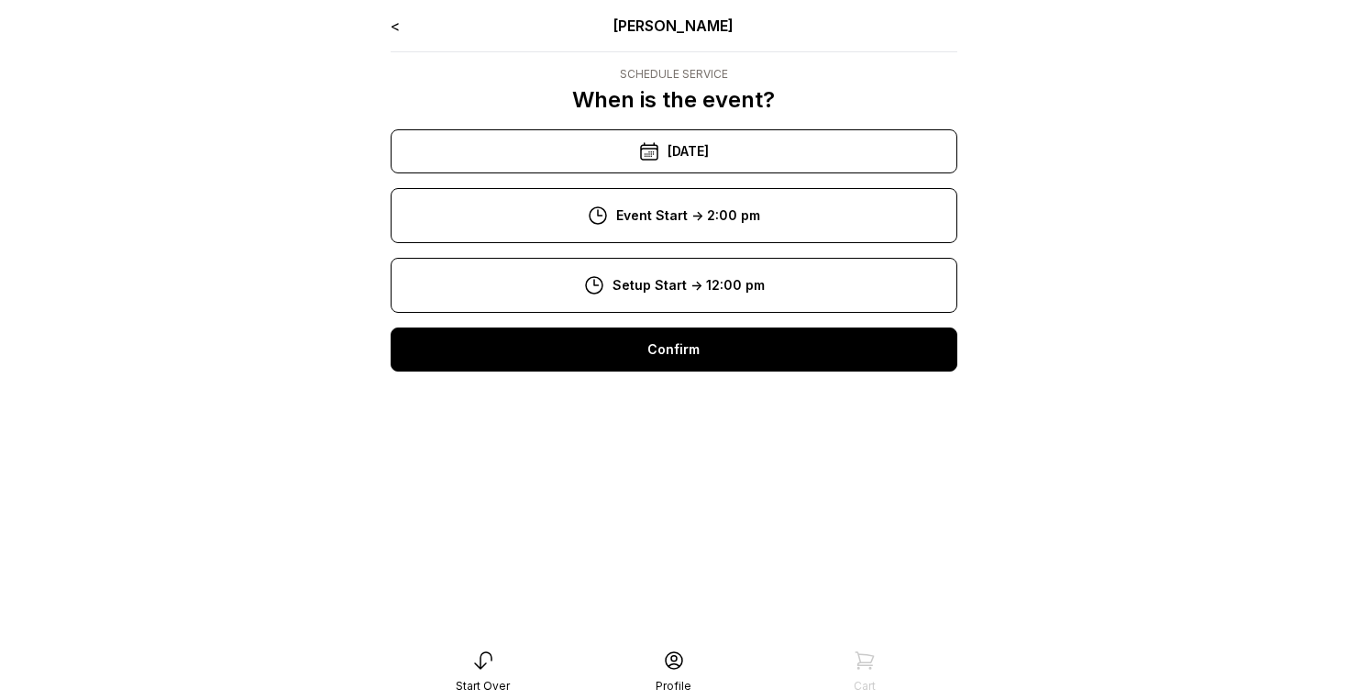
click at [700, 369] on div "Confirm" at bounding box center [674, 349] width 567 height 44
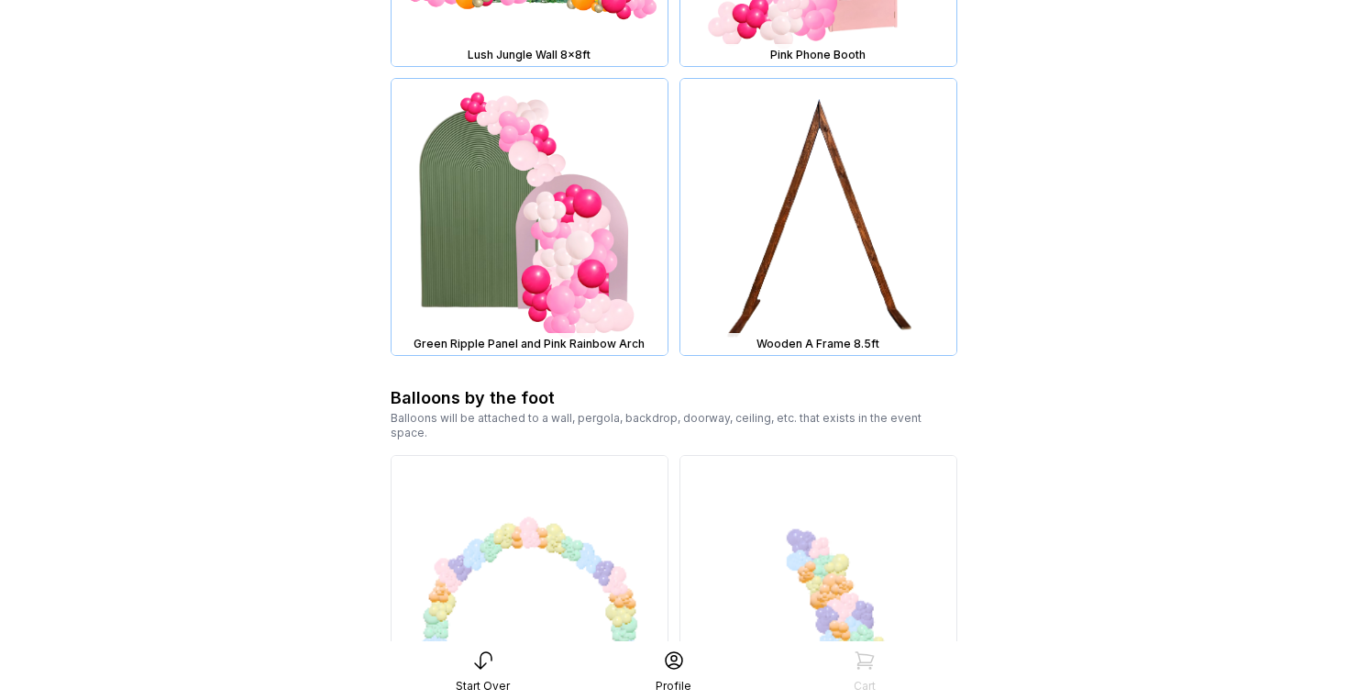
scroll to position [2227, 0]
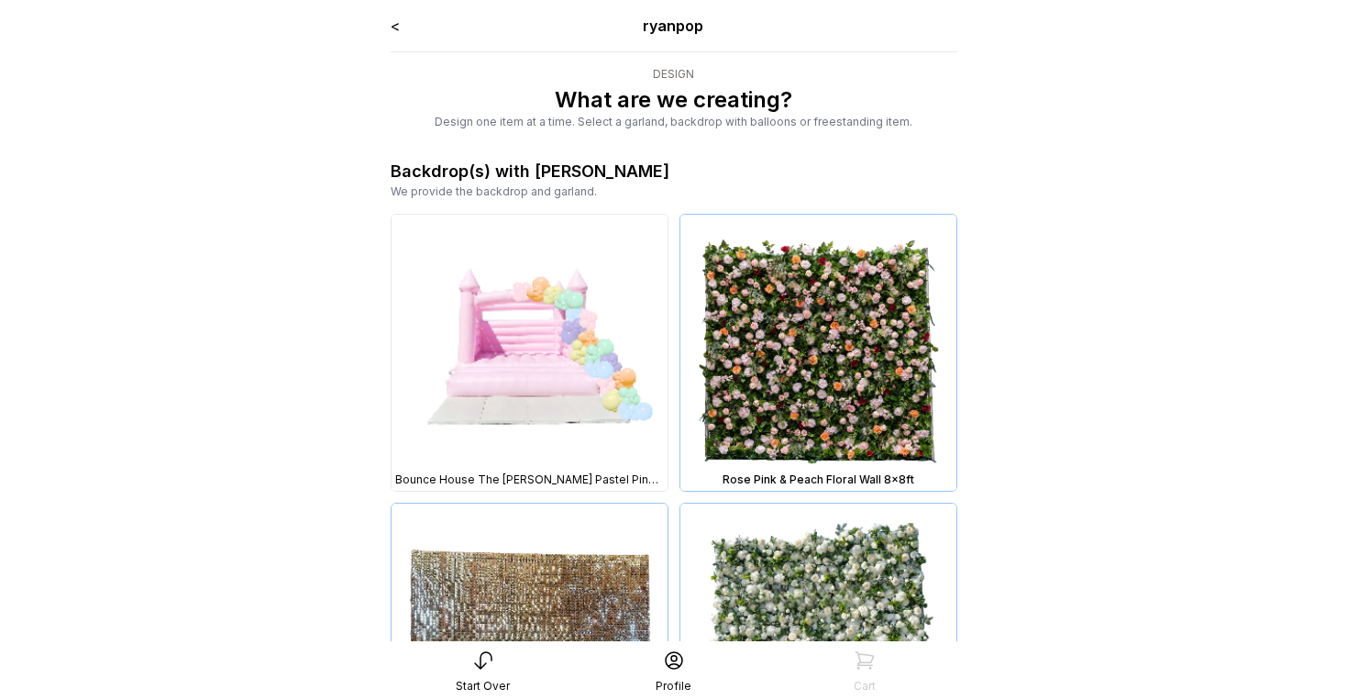
scroll to position [2227, 0]
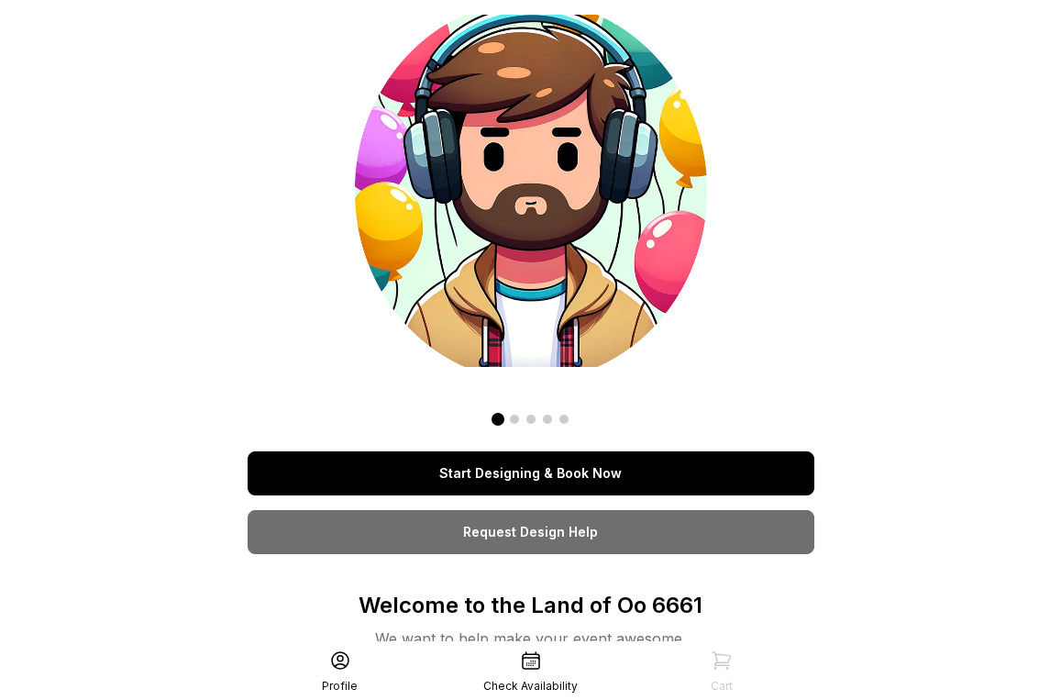
click at [590, 475] on link "Start Designing & Book Now" at bounding box center [531, 473] width 567 height 44
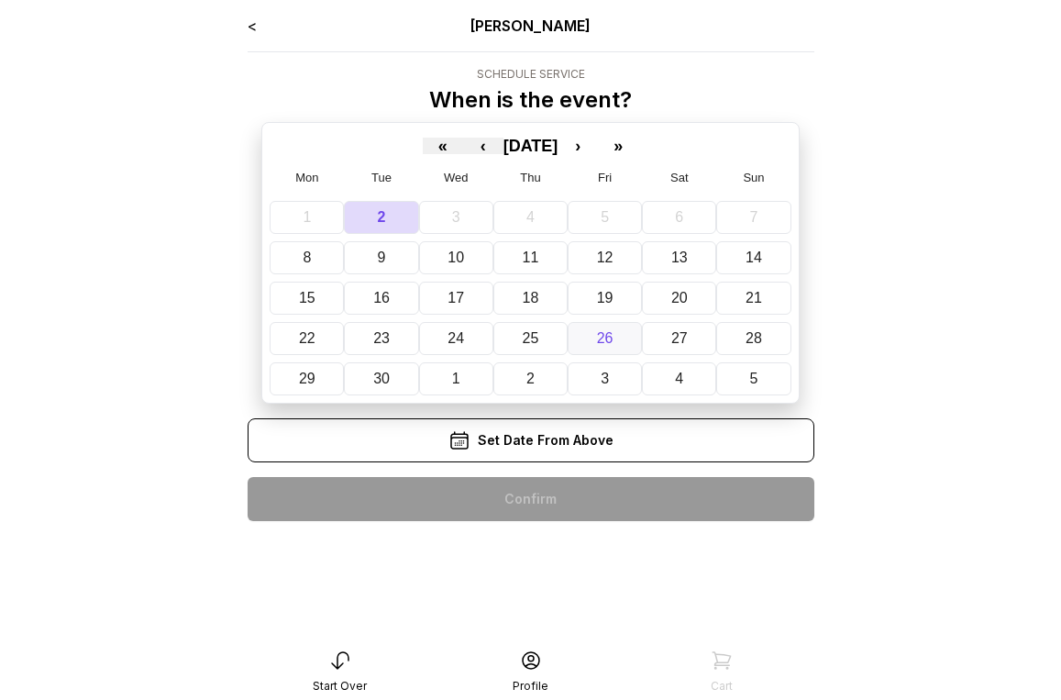
click at [581, 337] on button "26" at bounding box center [605, 338] width 74 height 33
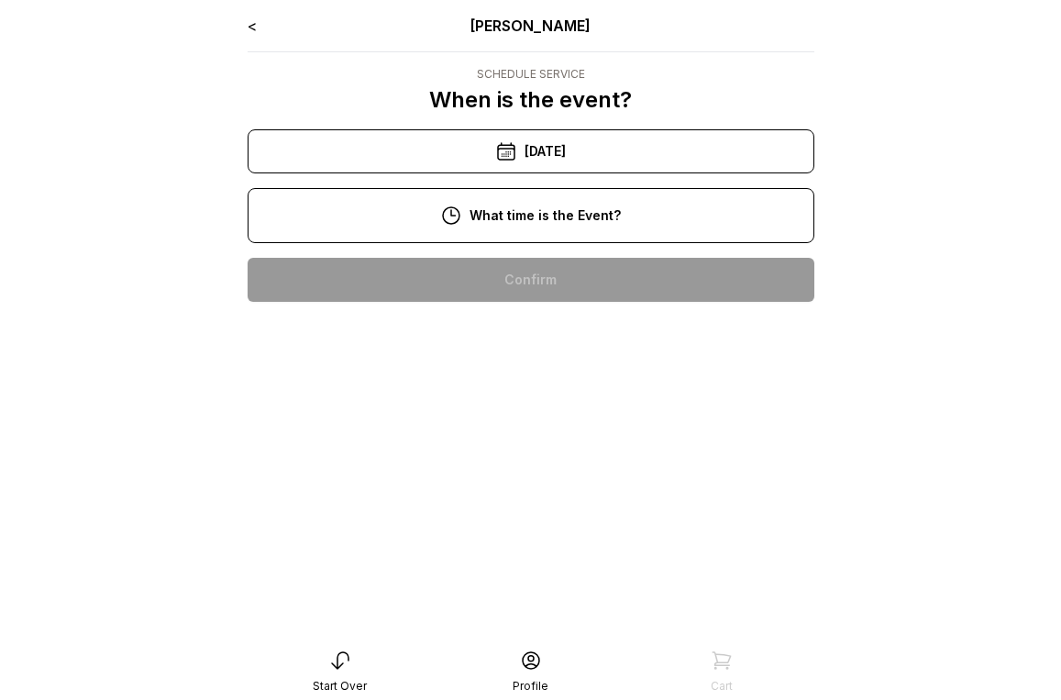
click at [546, 260] on div "1:00 pm" at bounding box center [530, 280] width 537 height 44
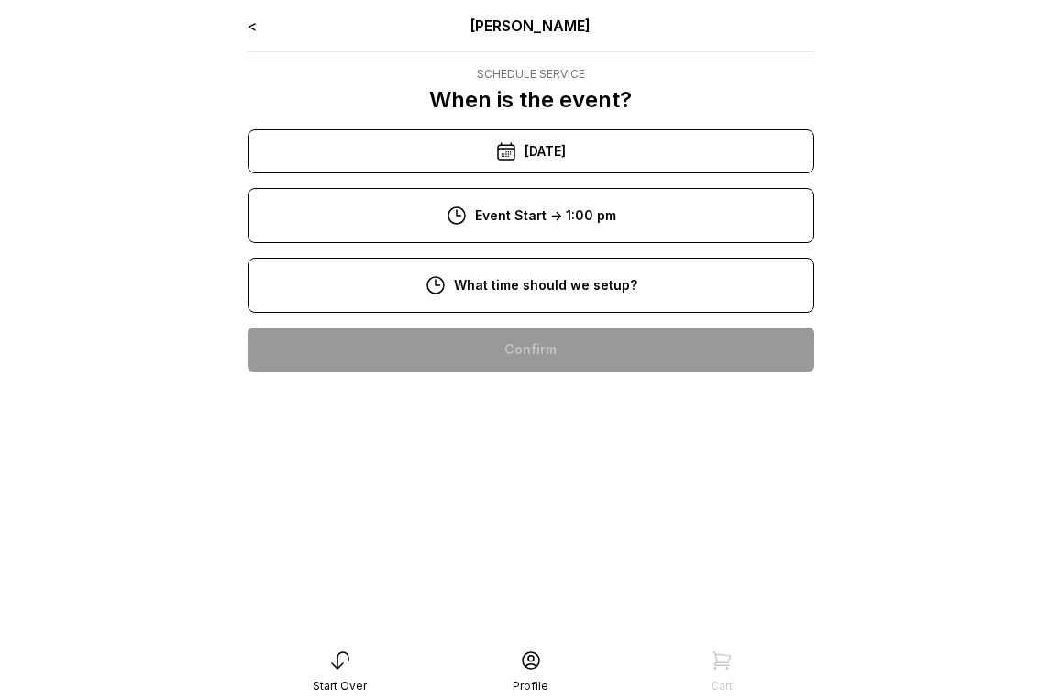
click at [546, 347] on div "8:00 am" at bounding box center [530, 349] width 537 height 44
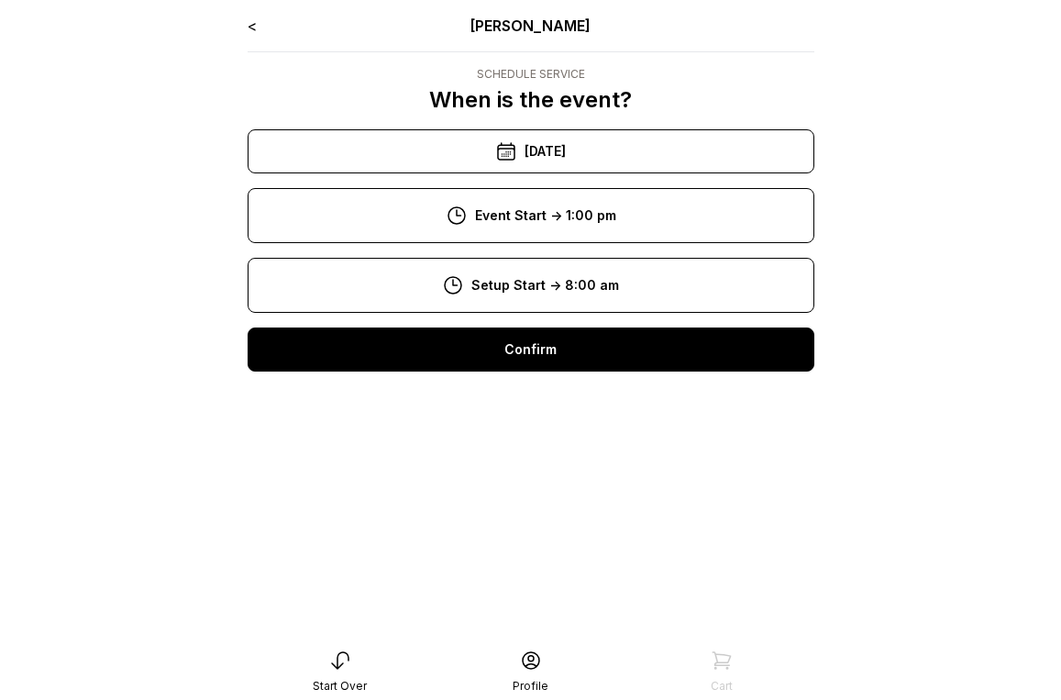
click at [542, 329] on div "Confirm" at bounding box center [531, 349] width 567 height 44
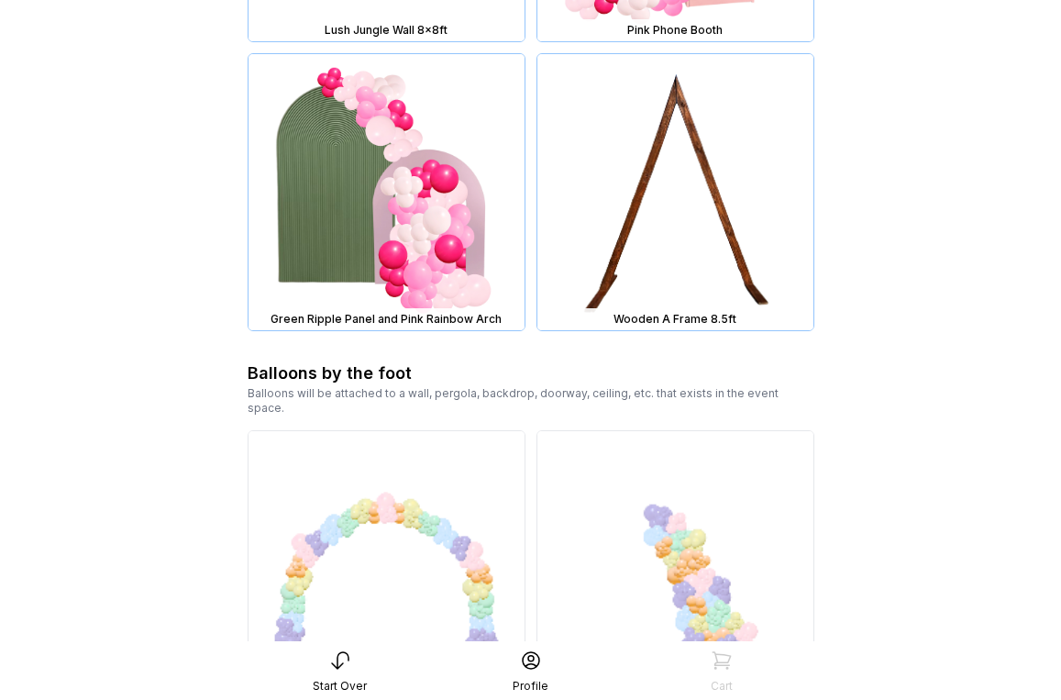
scroll to position [2187, 0]
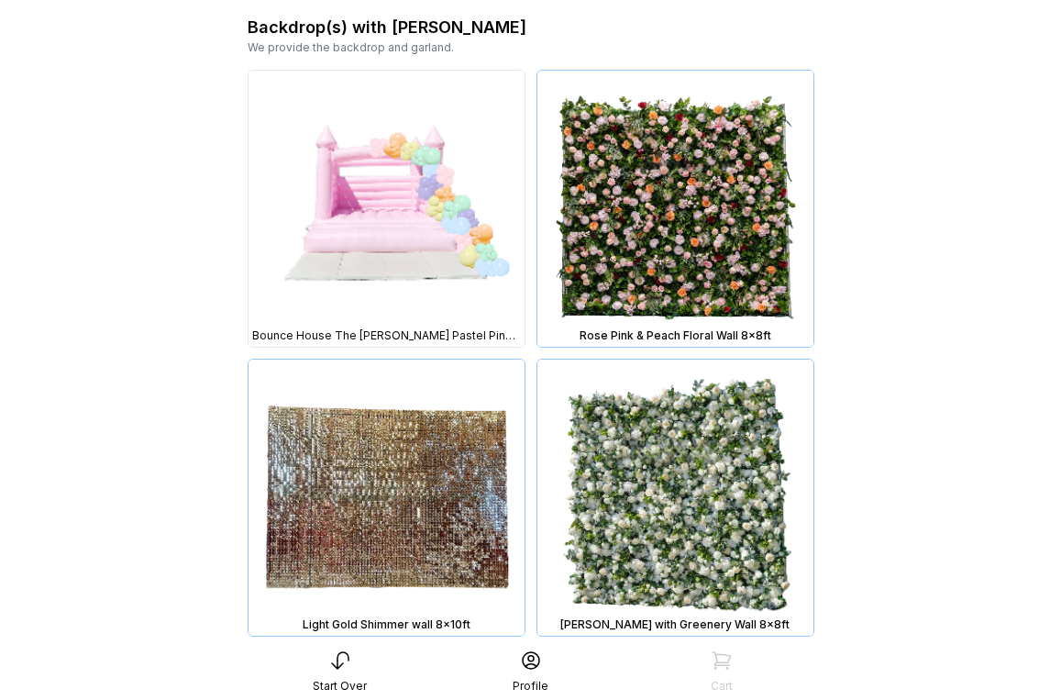
scroll to position [143, 0]
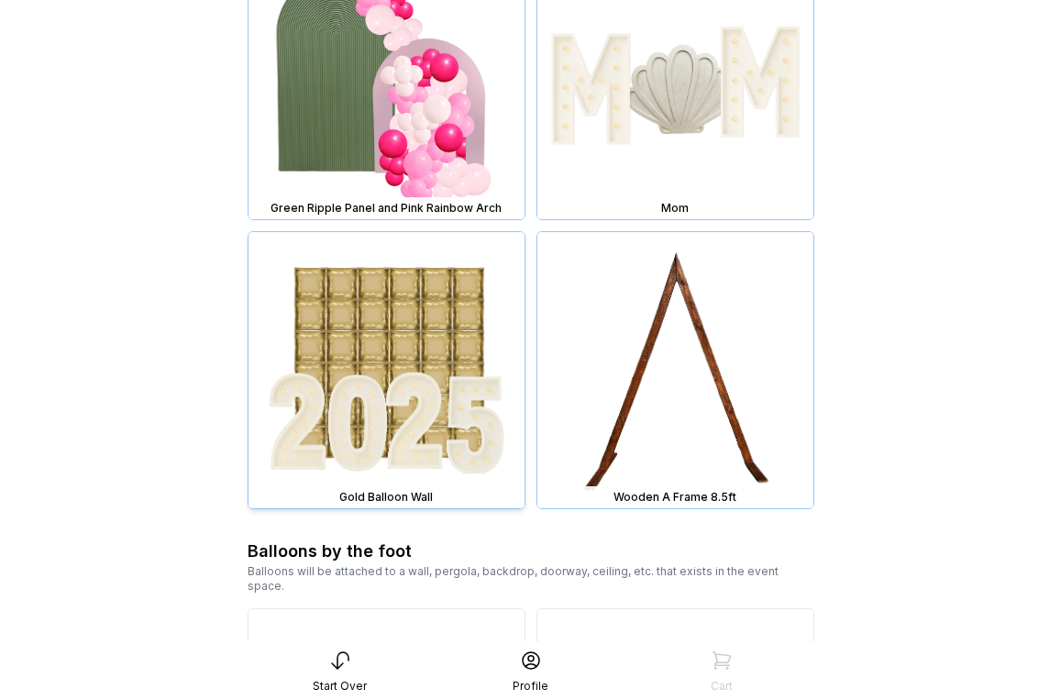
click at [415, 399] on img at bounding box center [386, 370] width 276 height 276
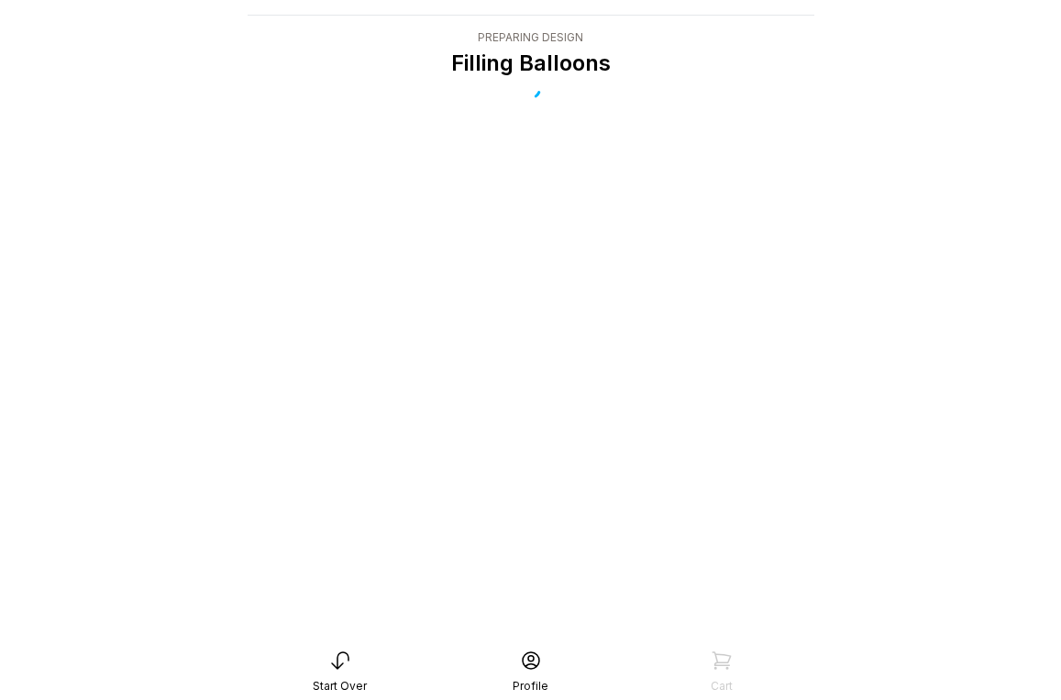
scroll to position [37, 0]
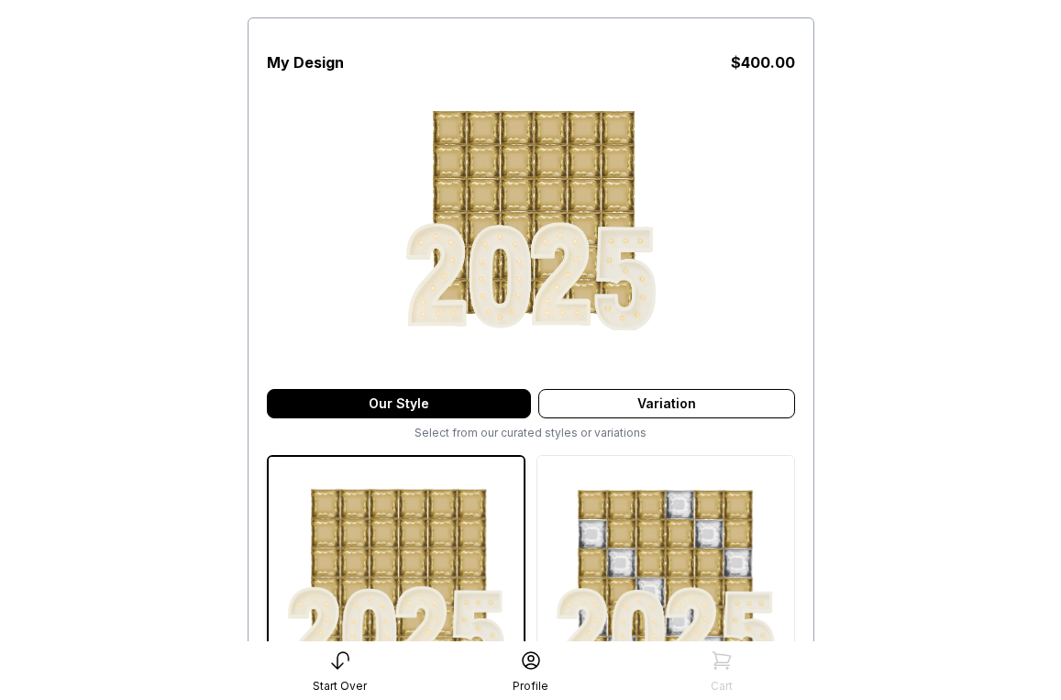
scroll to position [216, 0]
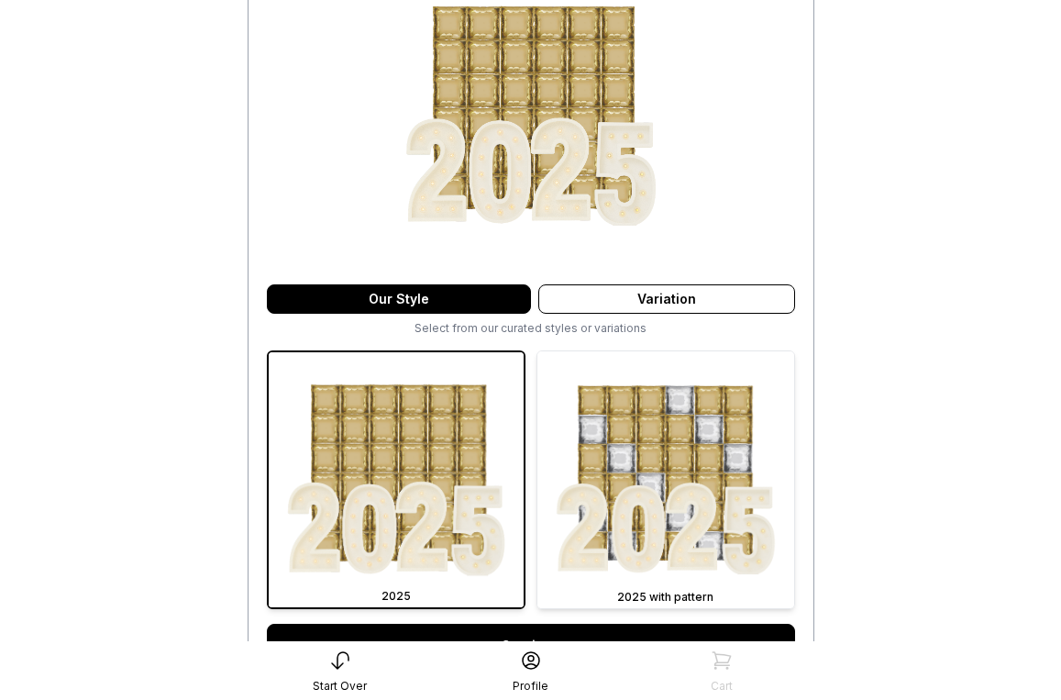
click at [639, 457] on img at bounding box center [665, 479] width 257 height 257
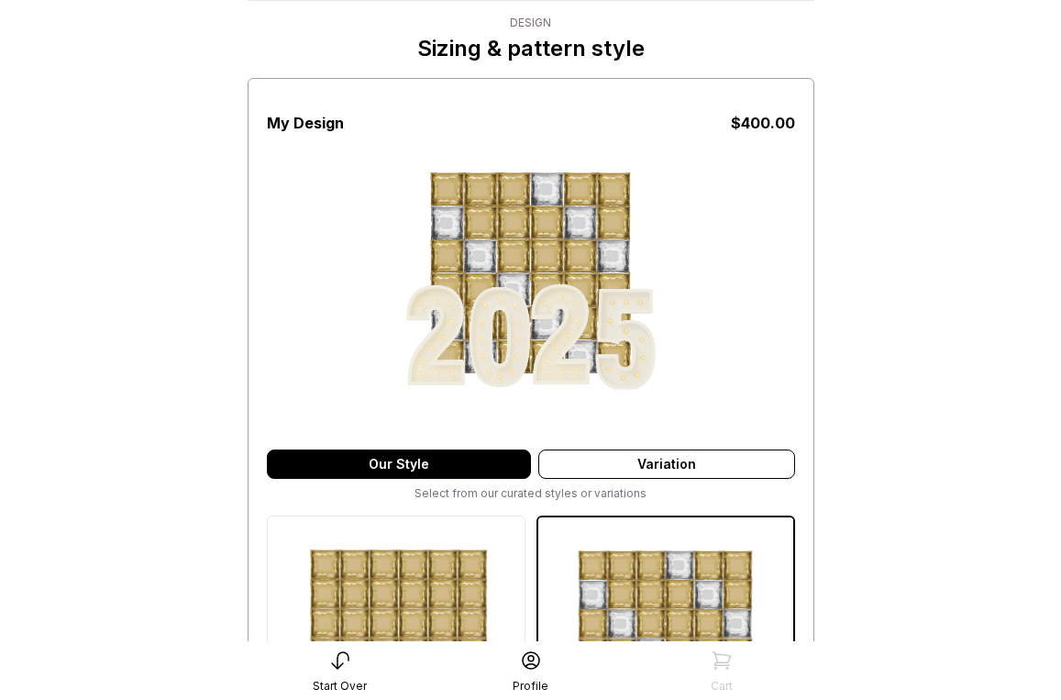
scroll to position [42, 0]
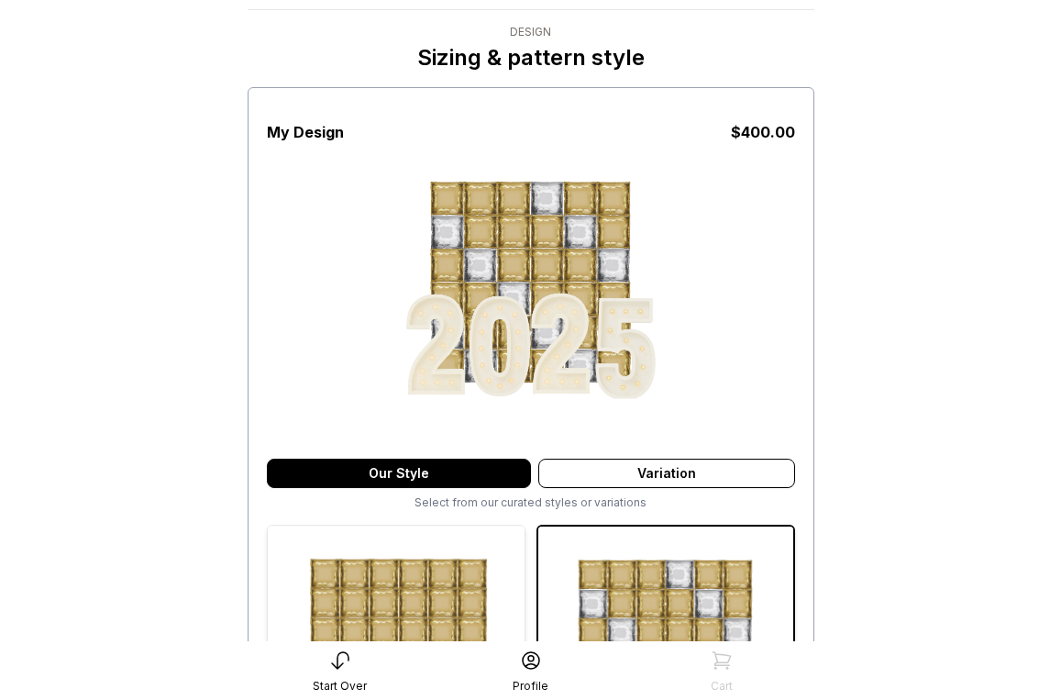
click at [408, 604] on img at bounding box center [396, 653] width 257 height 257
